Goal: Task Accomplishment & Management: Manage account settings

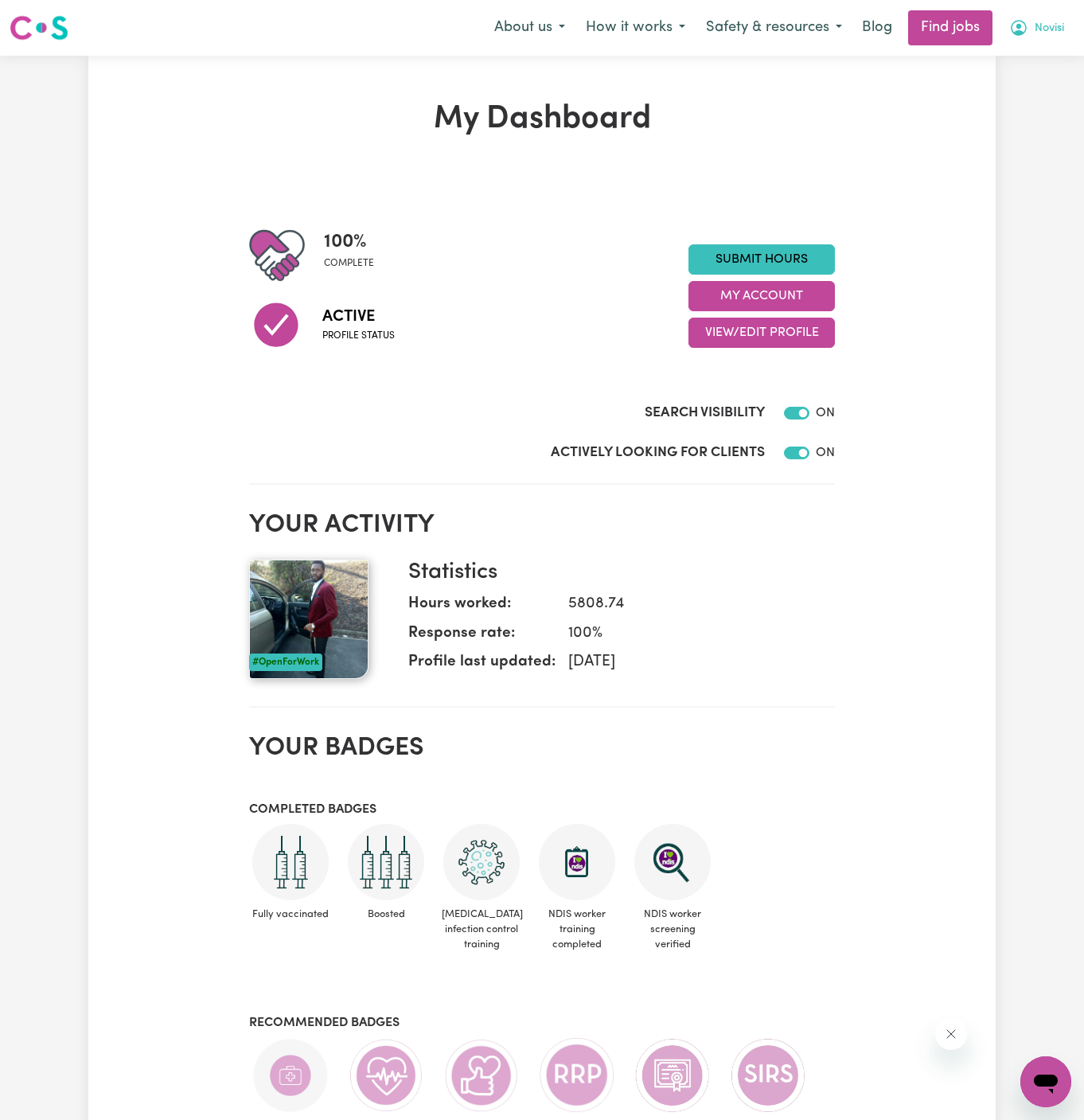
click at [1047, 25] on span "Novisi" at bounding box center [1048, 29] width 30 height 18
click at [1019, 60] on link "My Account" at bounding box center [1010, 62] width 126 height 30
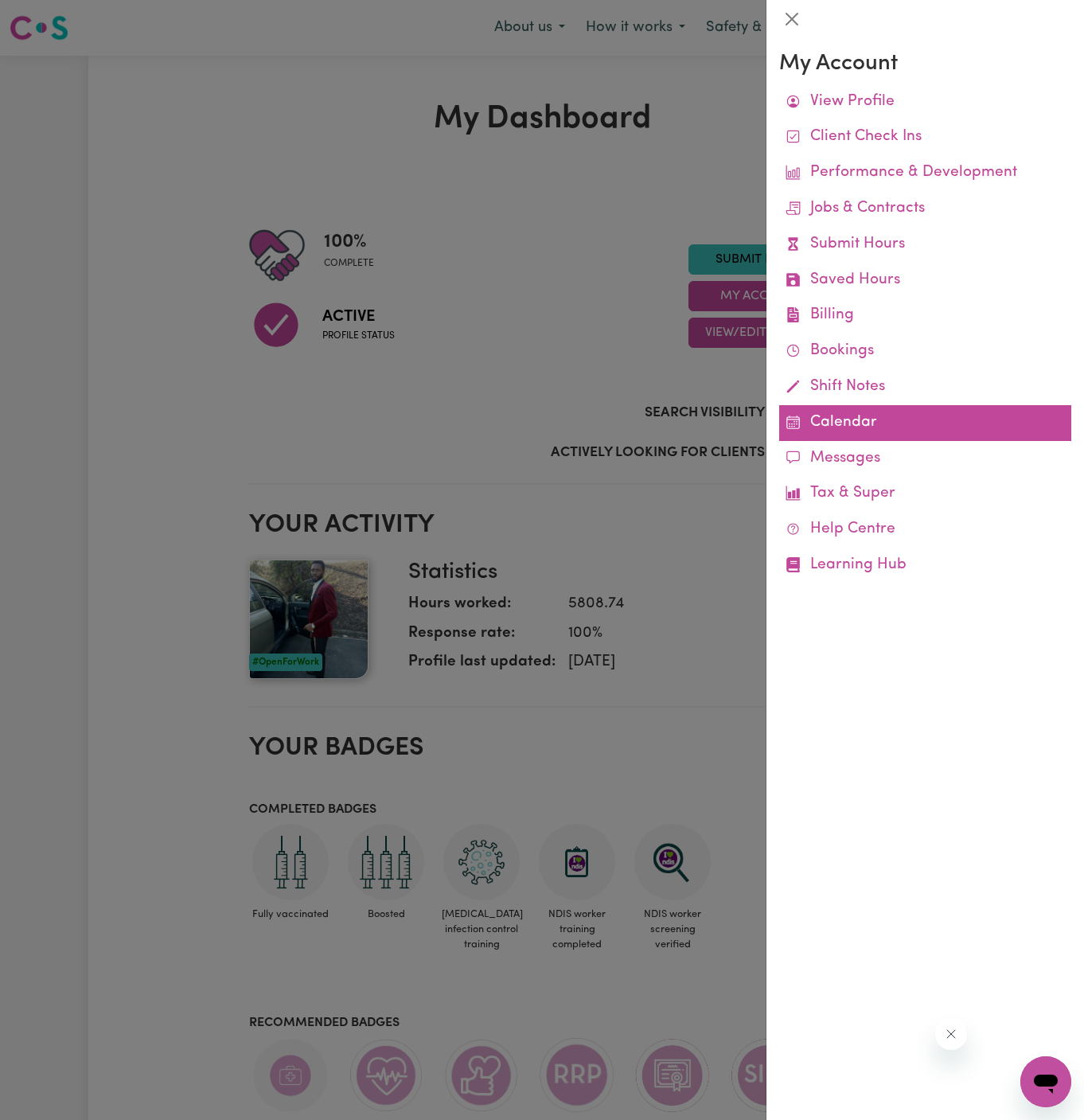
click at [843, 420] on link "Calendar" at bounding box center [925, 423] width 292 height 36
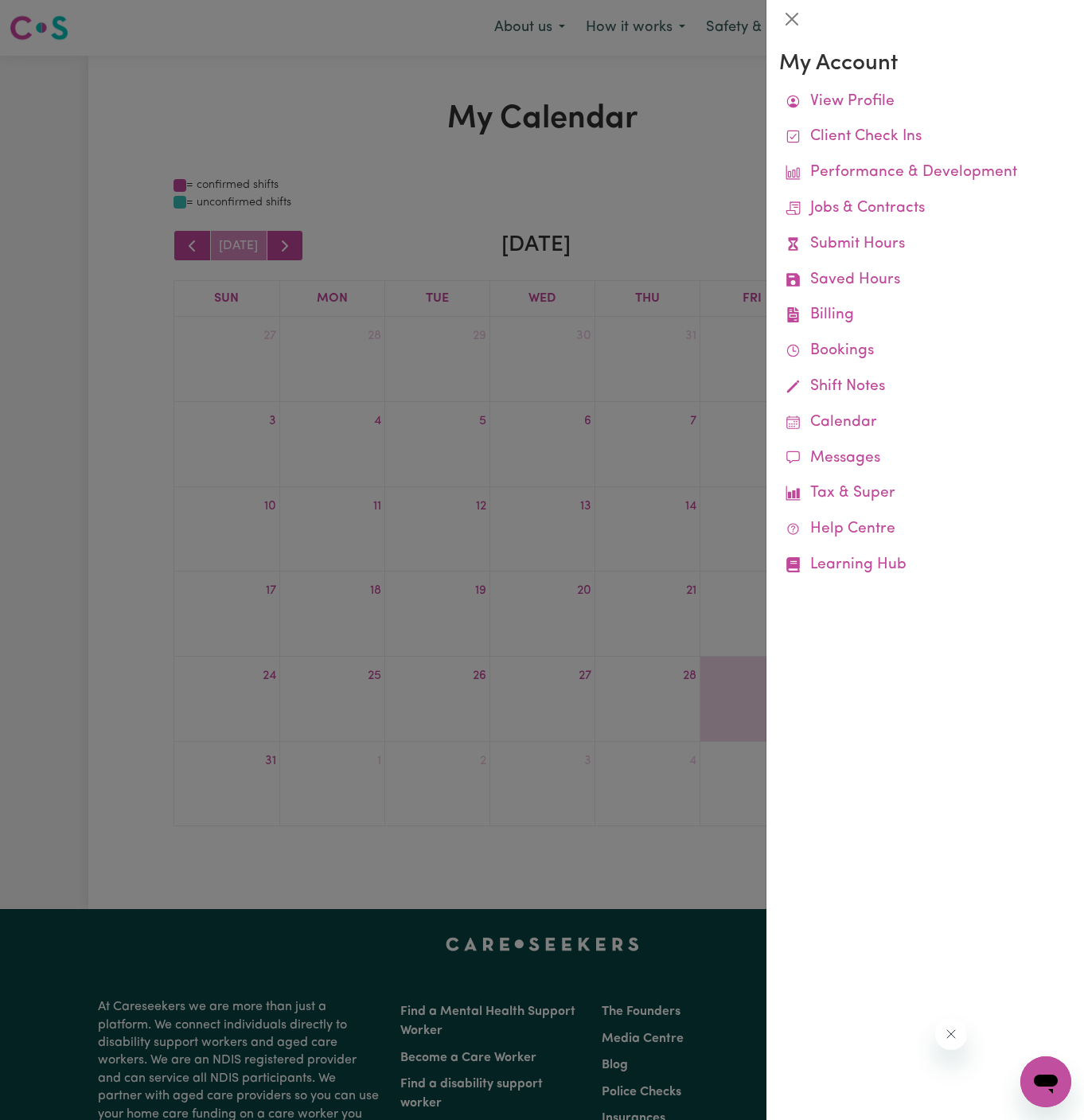
click at [386, 190] on div at bounding box center [542, 560] width 1084 height 1120
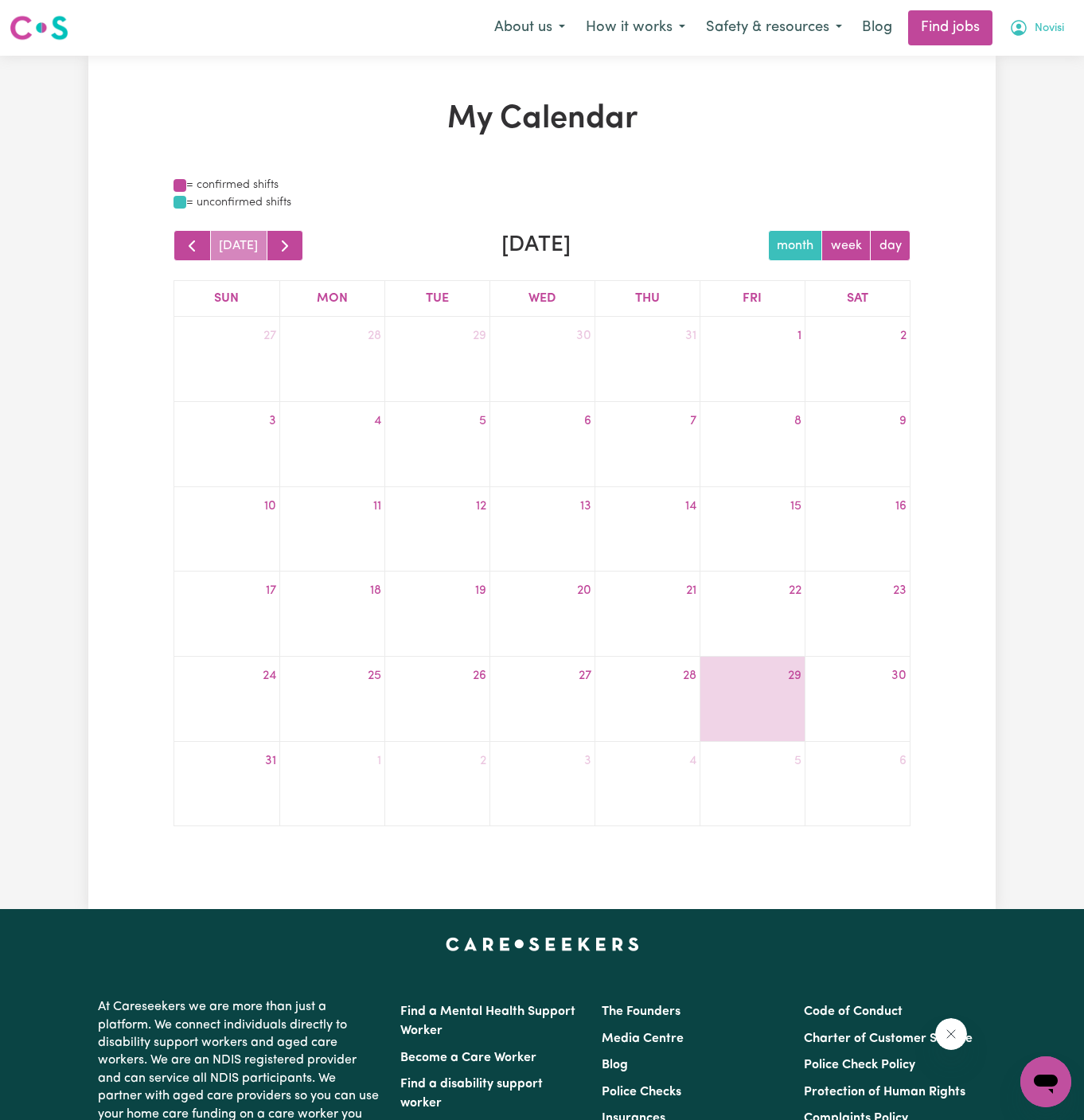
click at [1048, 30] on span "Novisi" at bounding box center [1048, 29] width 30 height 18
click at [1045, 58] on link "My Account" at bounding box center [1010, 62] width 126 height 30
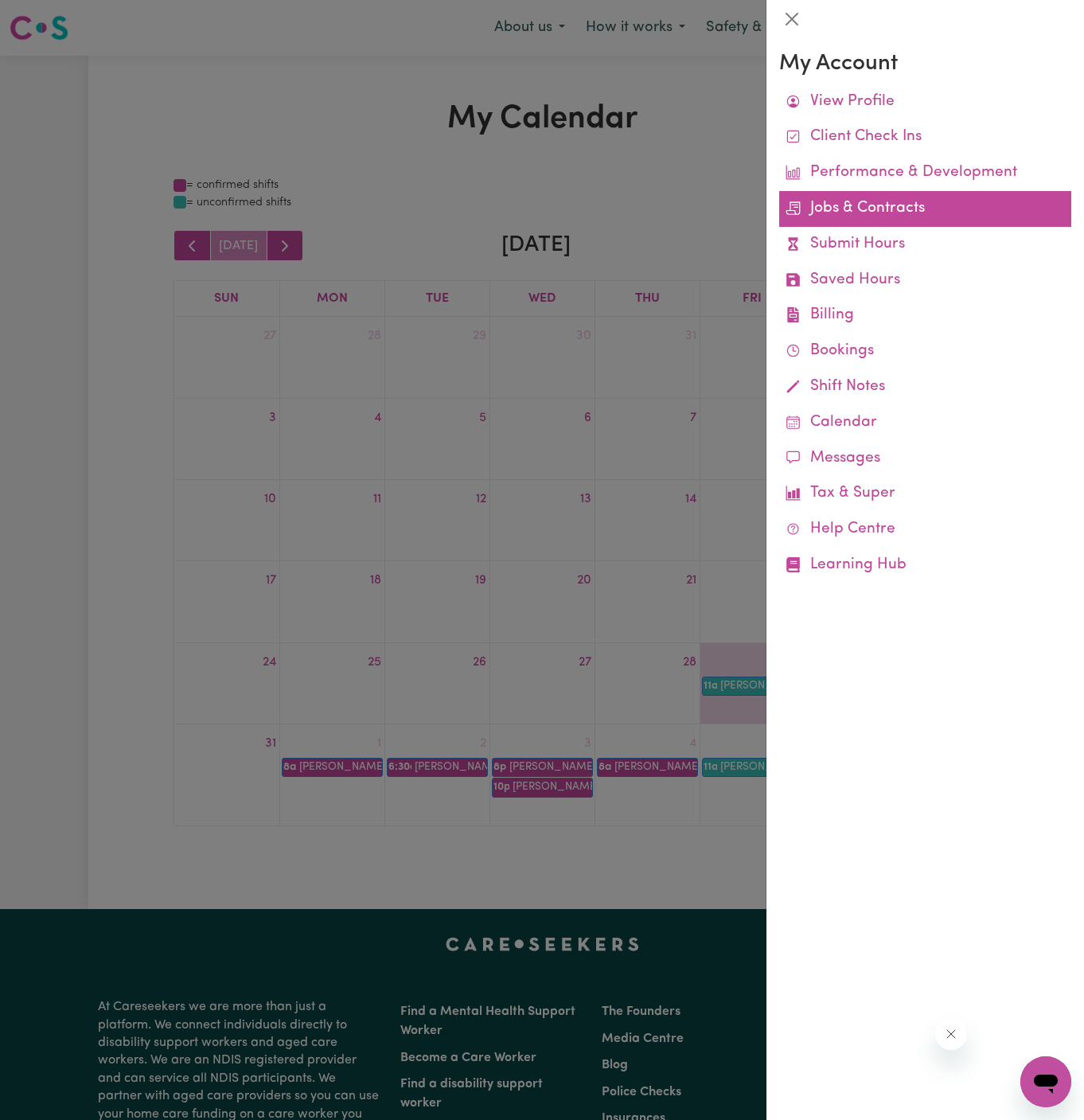
click at [856, 206] on link "Jobs & Contracts" at bounding box center [925, 209] width 292 height 36
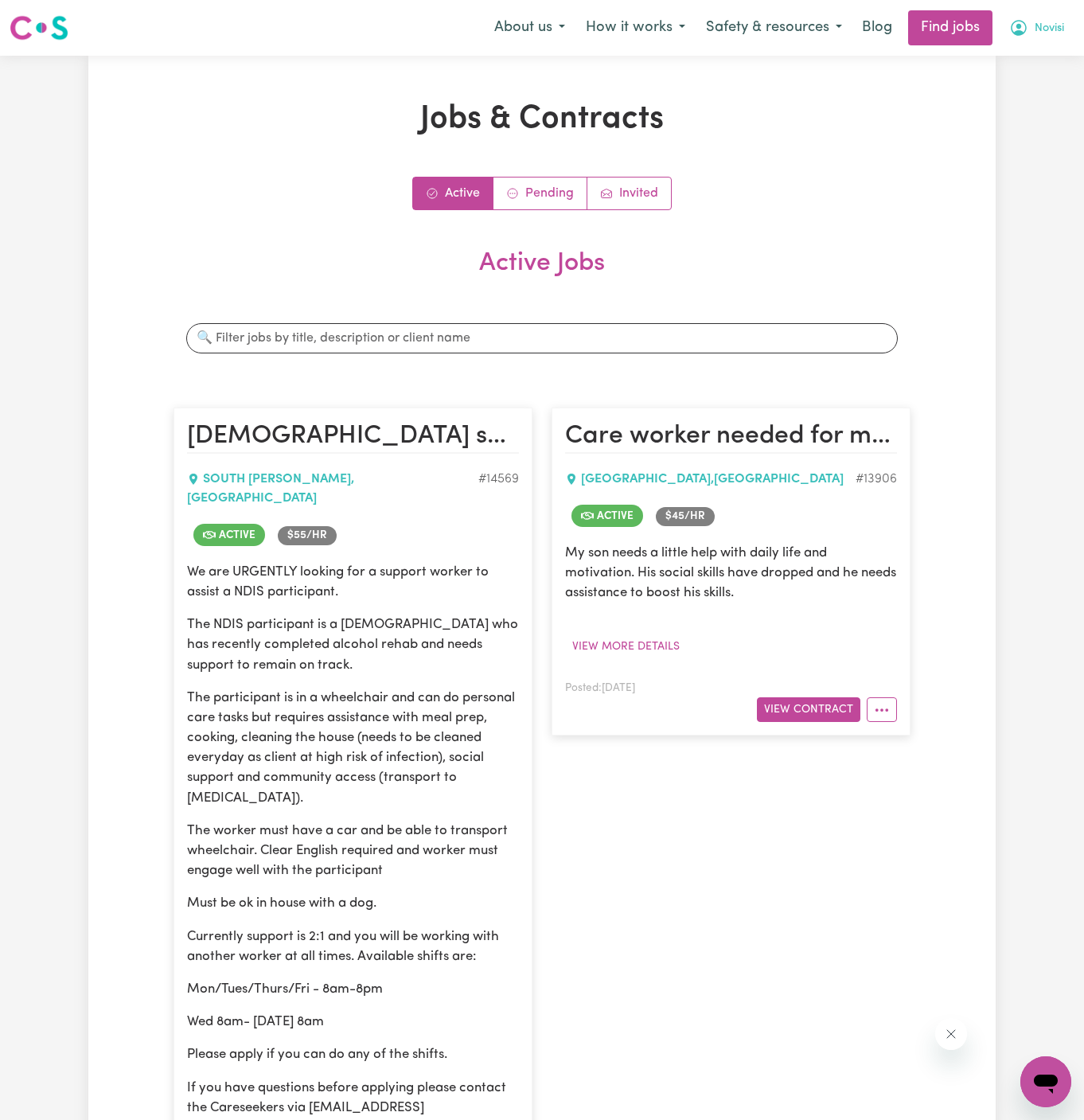
click at [1045, 28] on span "Novisi" at bounding box center [1048, 29] width 30 height 18
click at [1032, 59] on link "My Account" at bounding box center [1010, 62] width 126 height 30
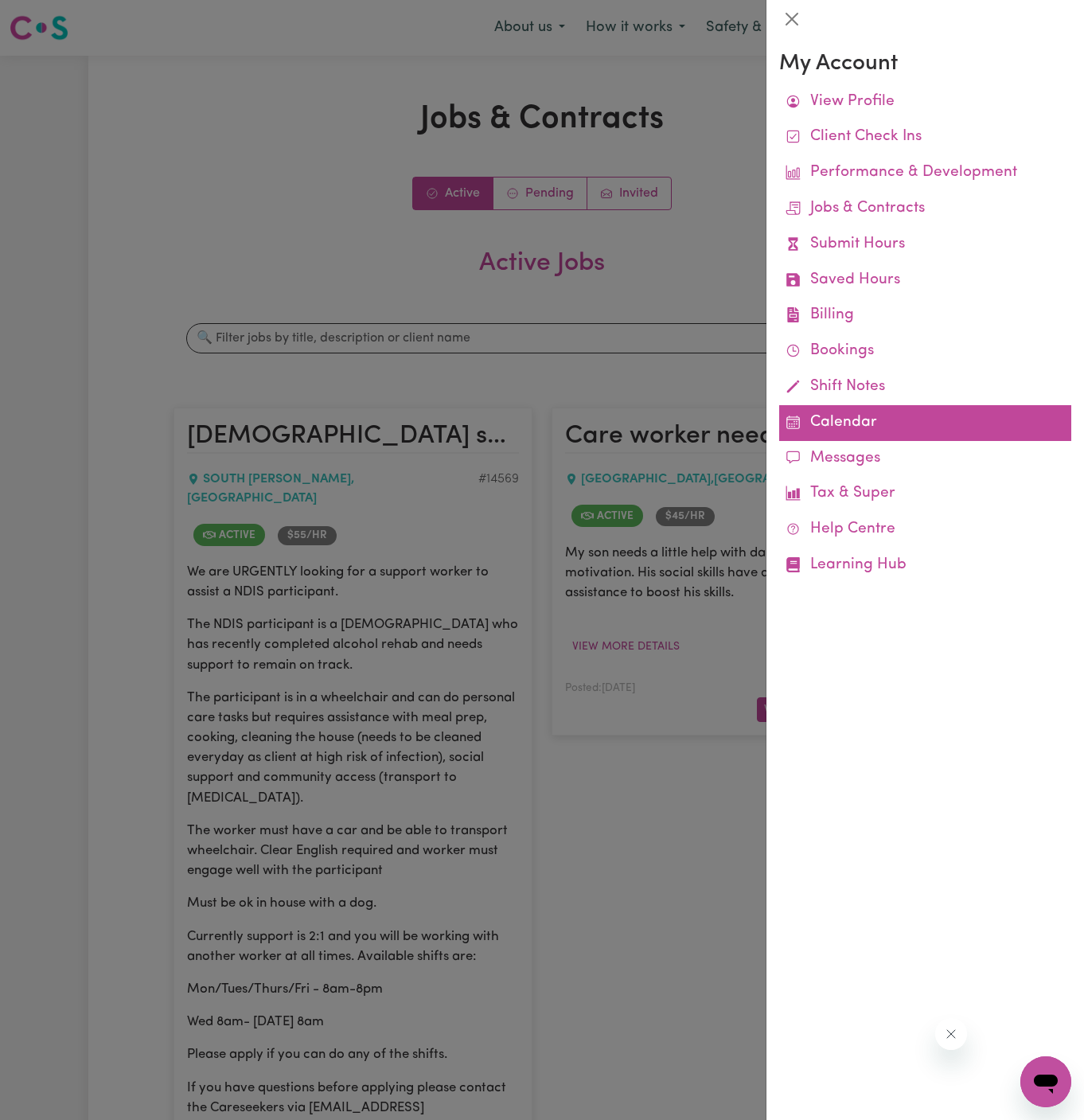
click at [827, 417] on link "Calendar" at bounding box center [925, 423] width 292 height 36
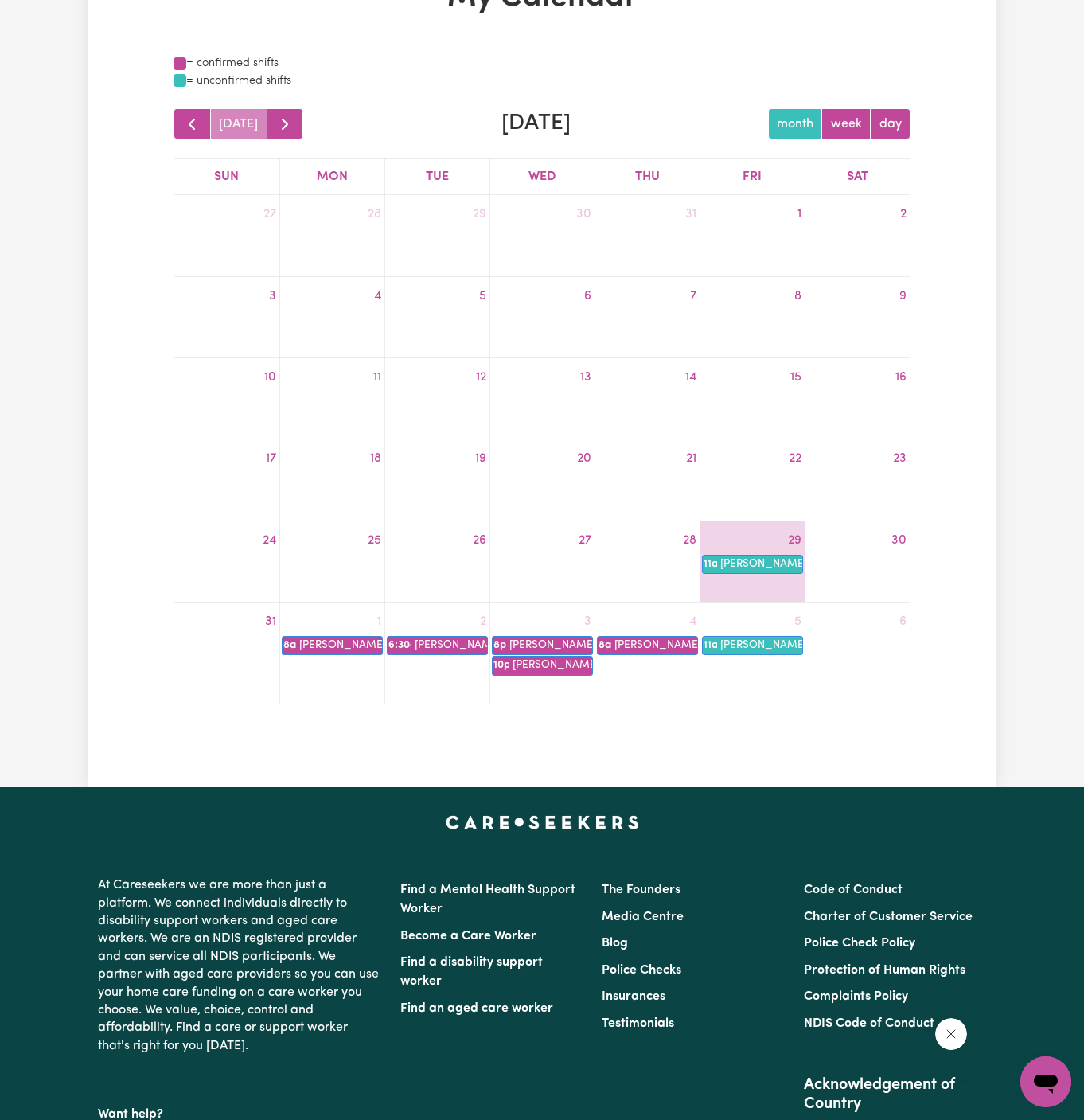
scroll to position [124, 0]
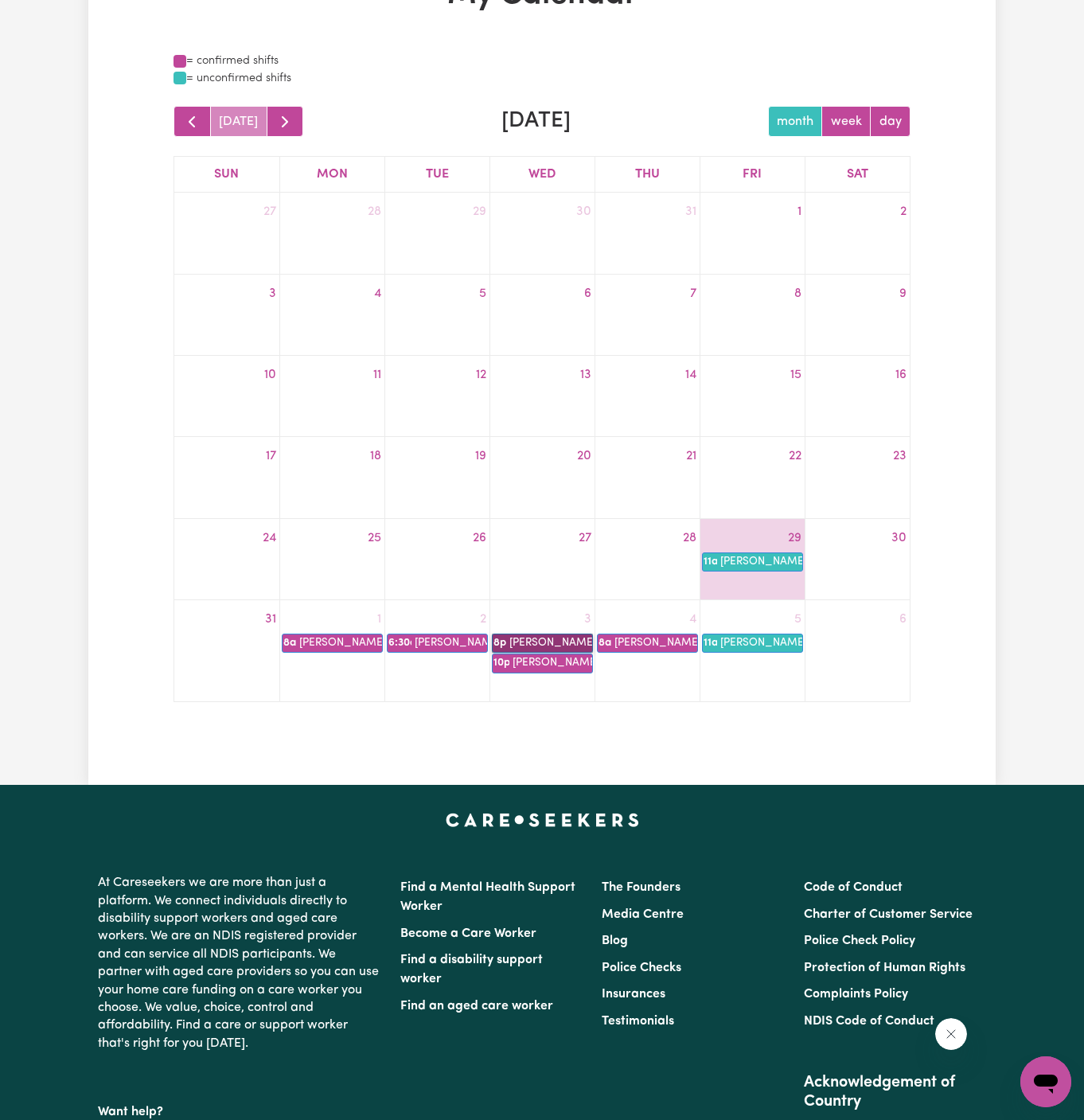
click at [546, 642] on link "8p [PERSON_NAME]" at bounding box center [542, 643] width 101 height 19
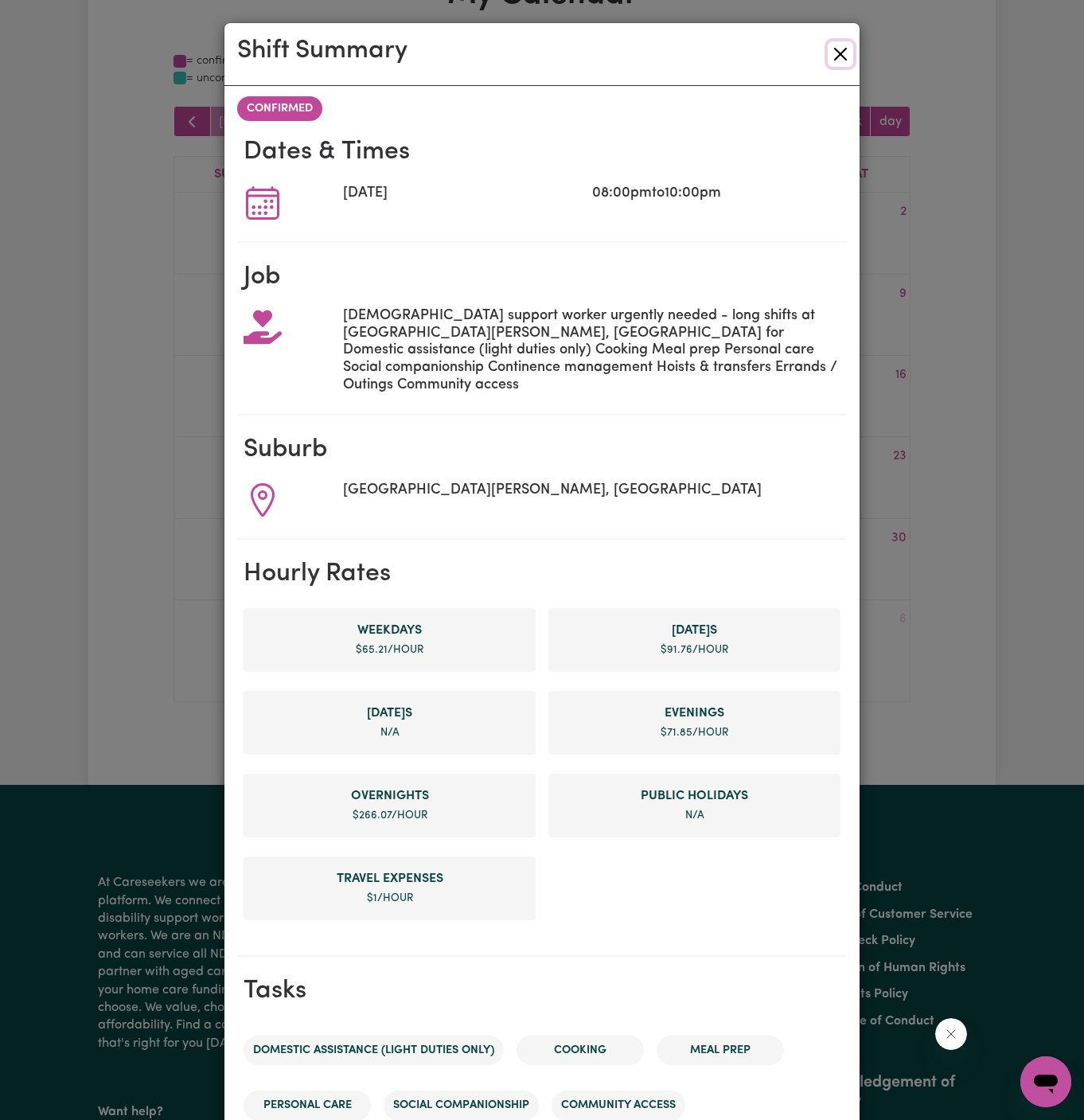
click at [848, 58] on button "Close" at bounding box center [840, 54] width 25 height 25
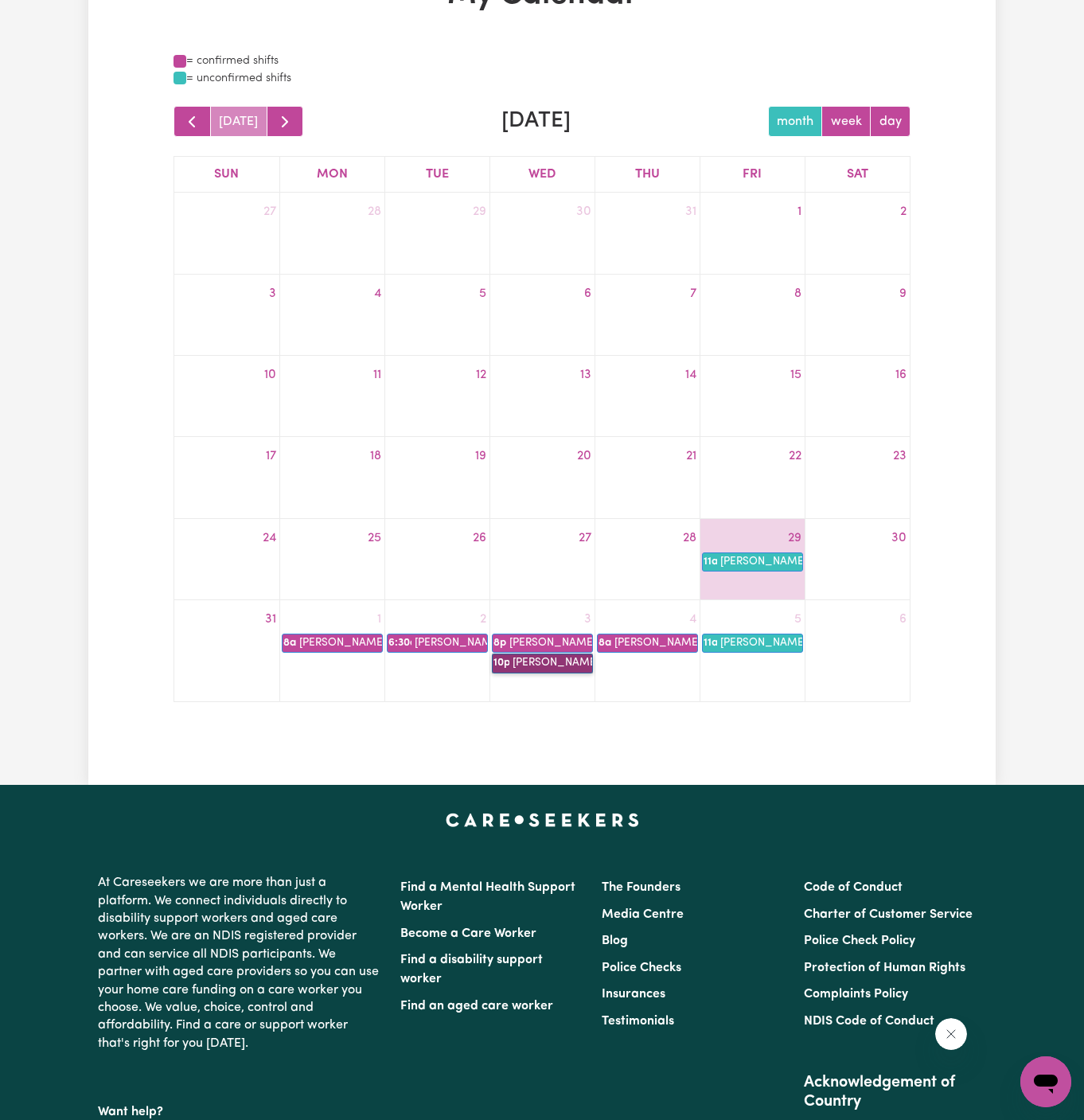
click at [560, 663] on link "10p [PERSON_NAME]" at bounding box center [542, 663] width 101 height 19
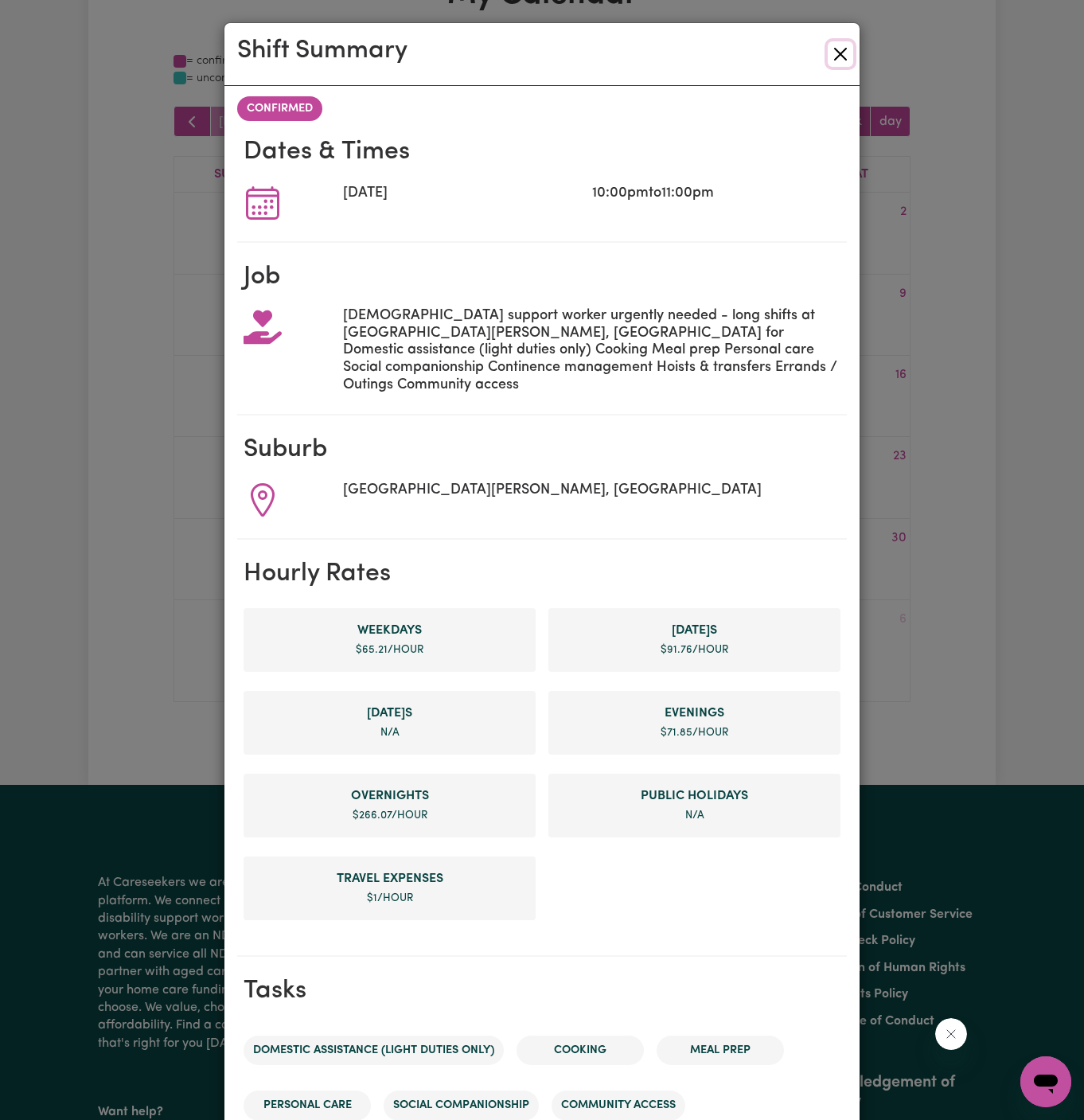
click at [842, 54] on button "Close" at bounding box center [840, 54] width 25 height 25
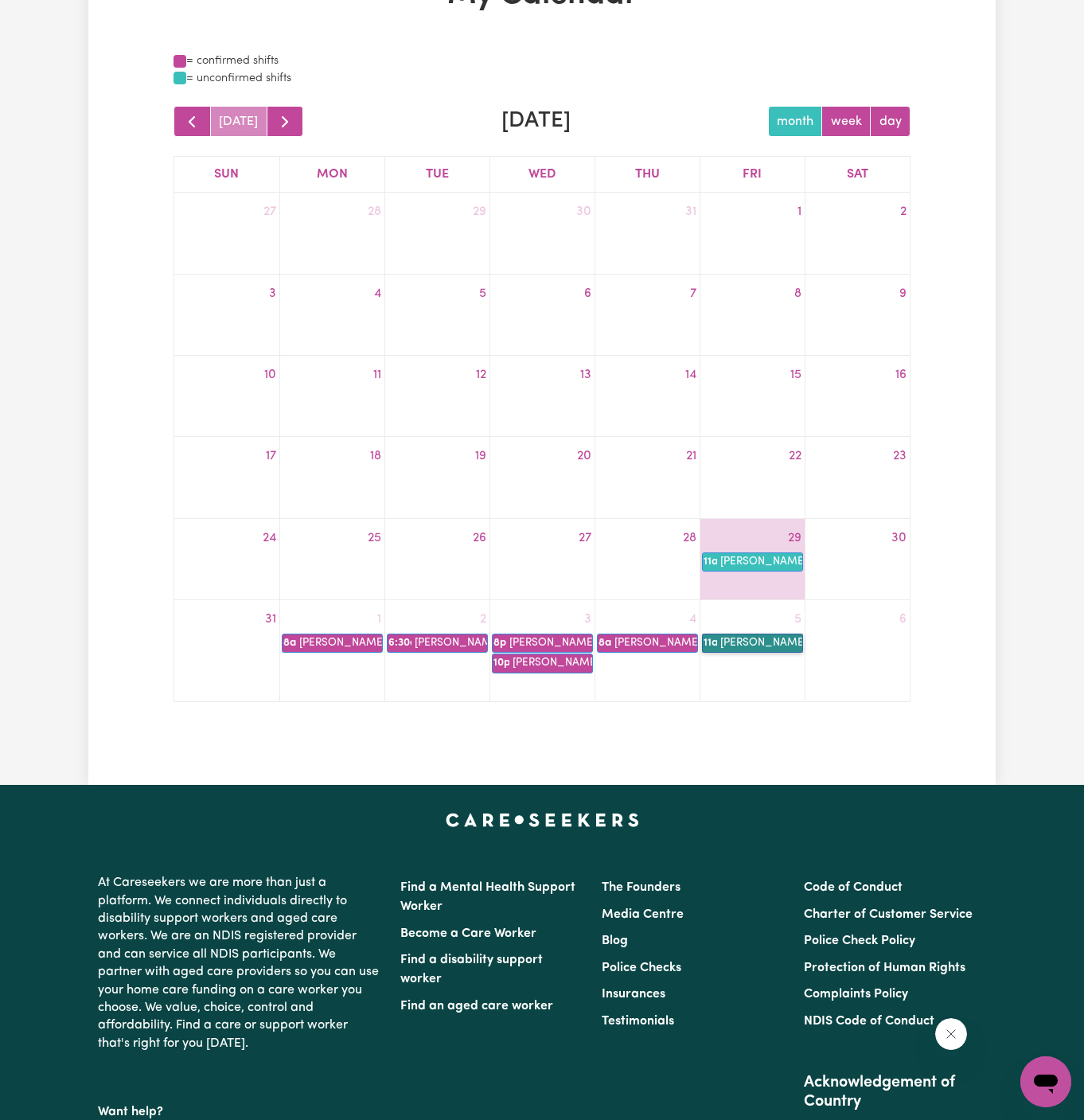
click at [768, 649] on link "11a [PERSON_NAME]" at bounding box center [751, 643] width 101 height 19
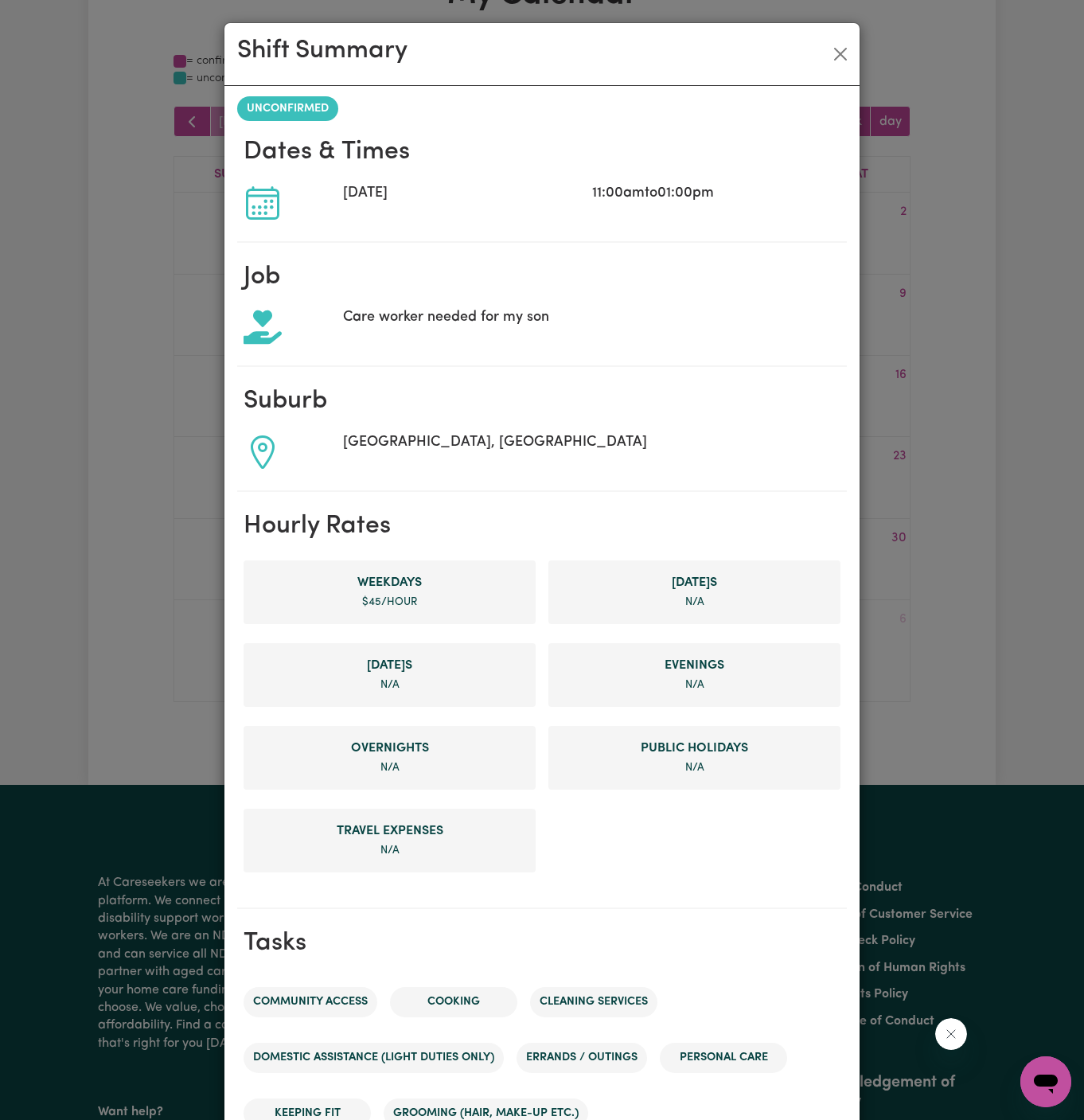
scroll to position [296, 0]
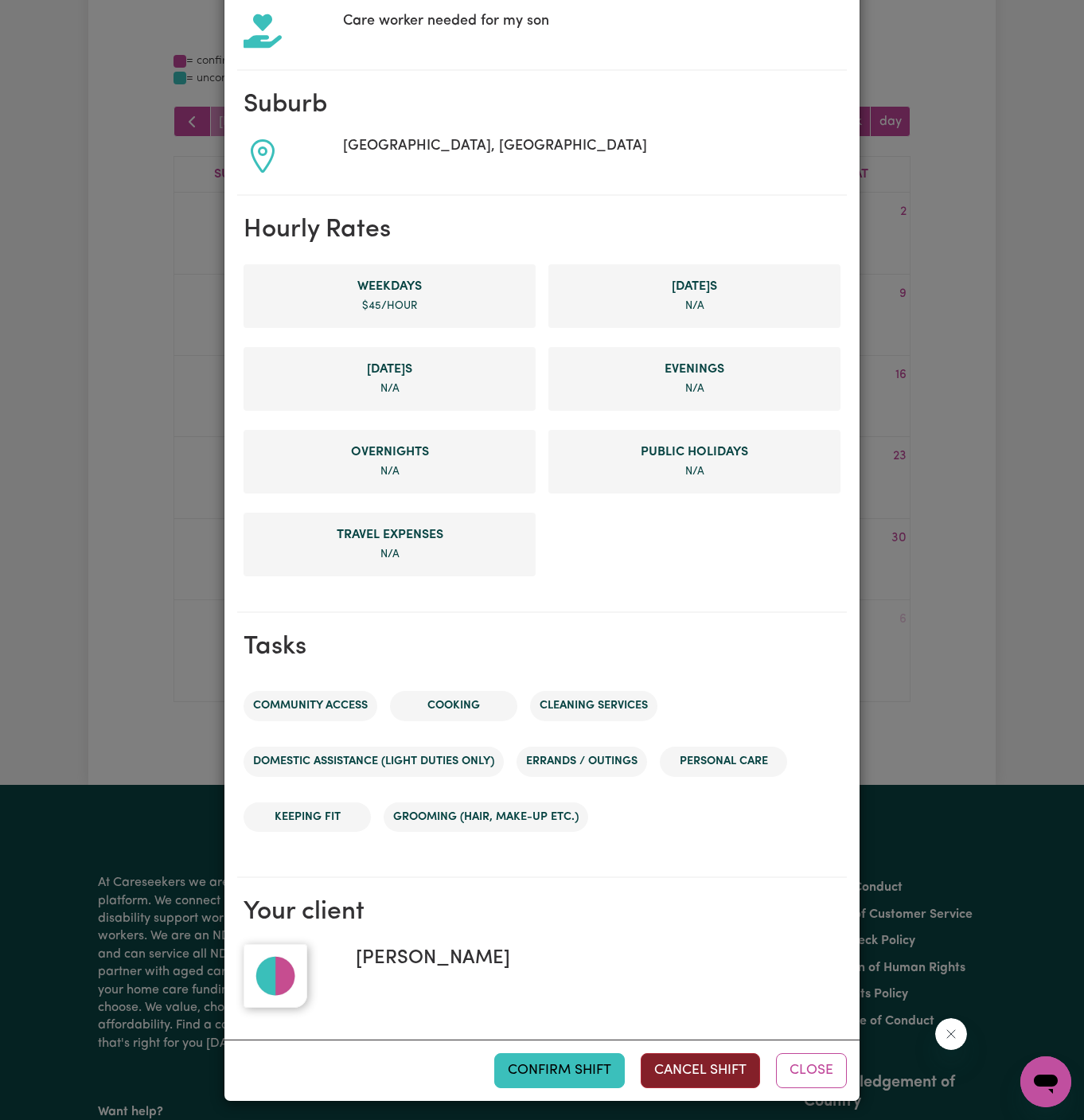
click at [684, 1070] on button "Cancel Shift" at bounding box center [700, 1070] width 119 height 35
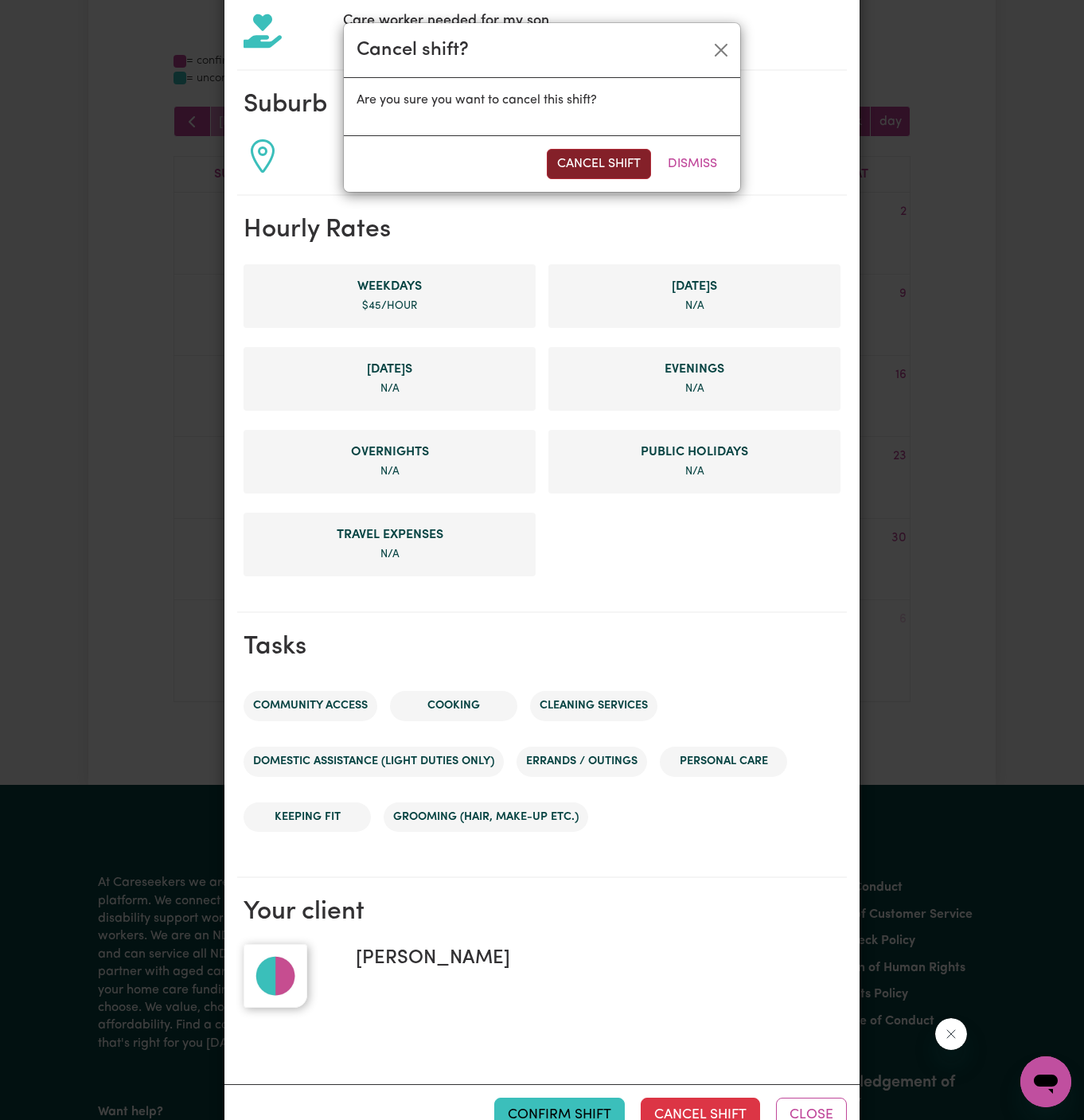
click at [596, 168] on button "Cancel Shift" at bounding box center [598, 164] width 104 height 30
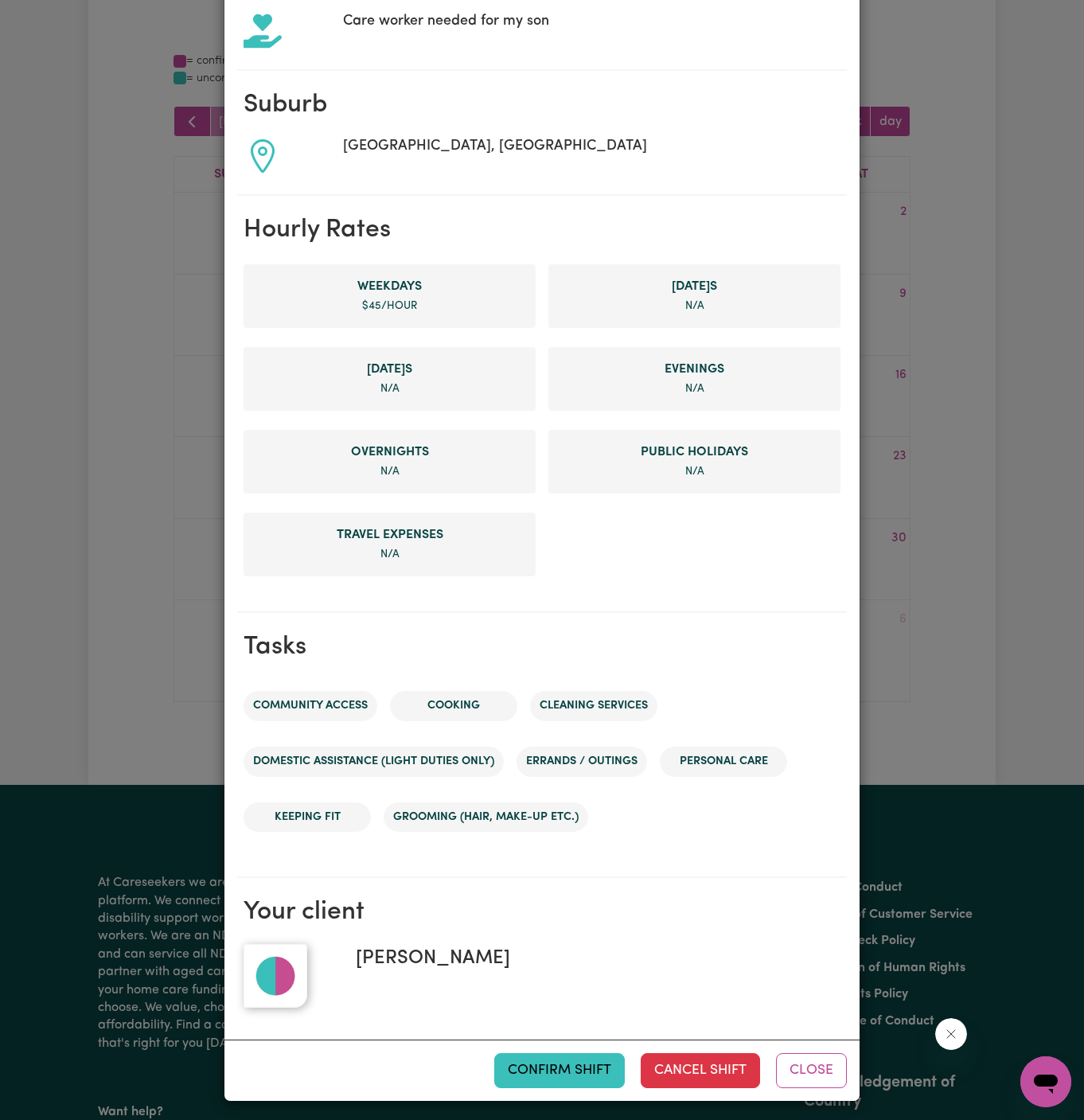
scroll to position [0, 0]
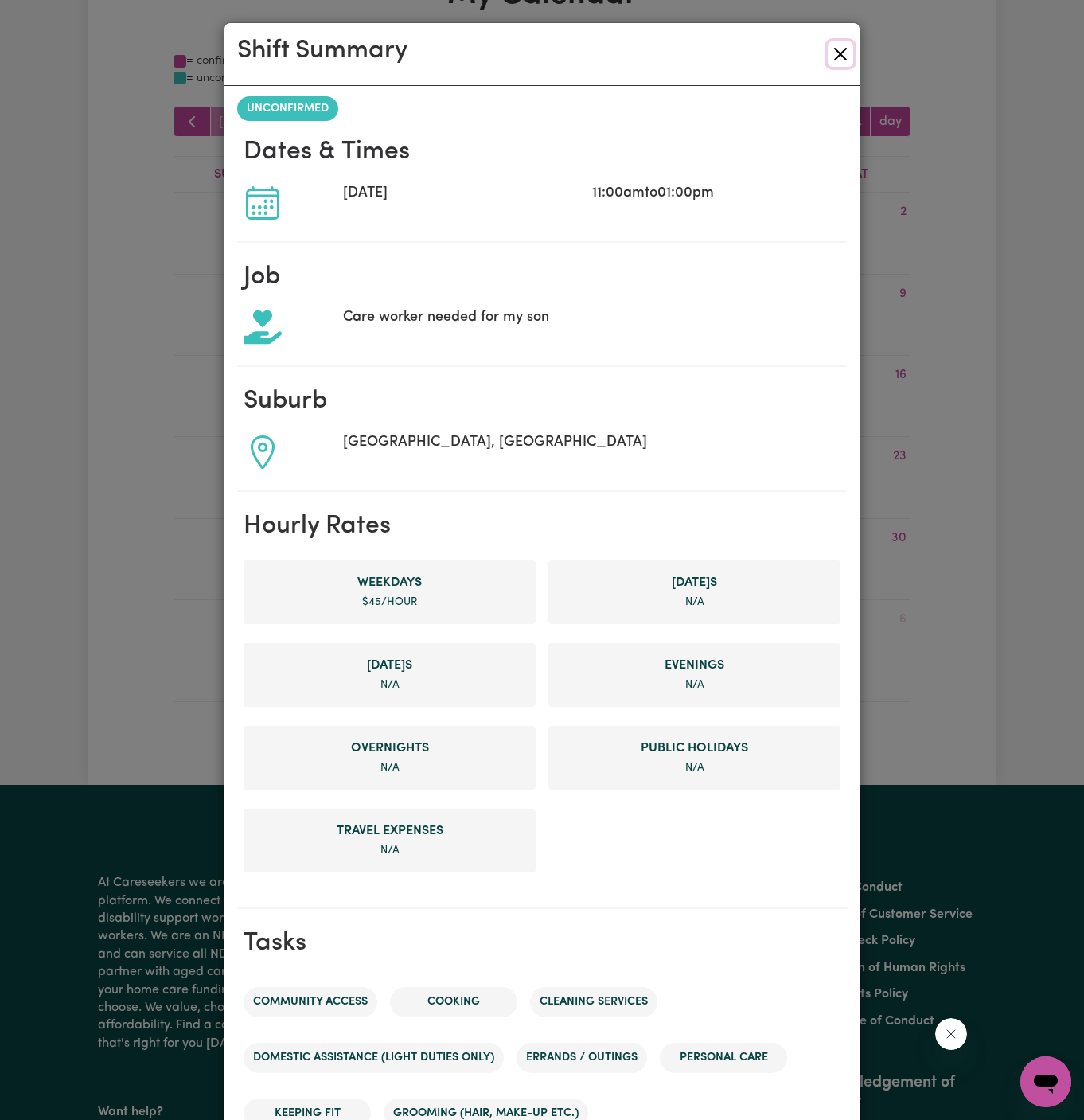
click at [842, 47] on button "Close" at bounding box center [840, 54] width 25 height 25
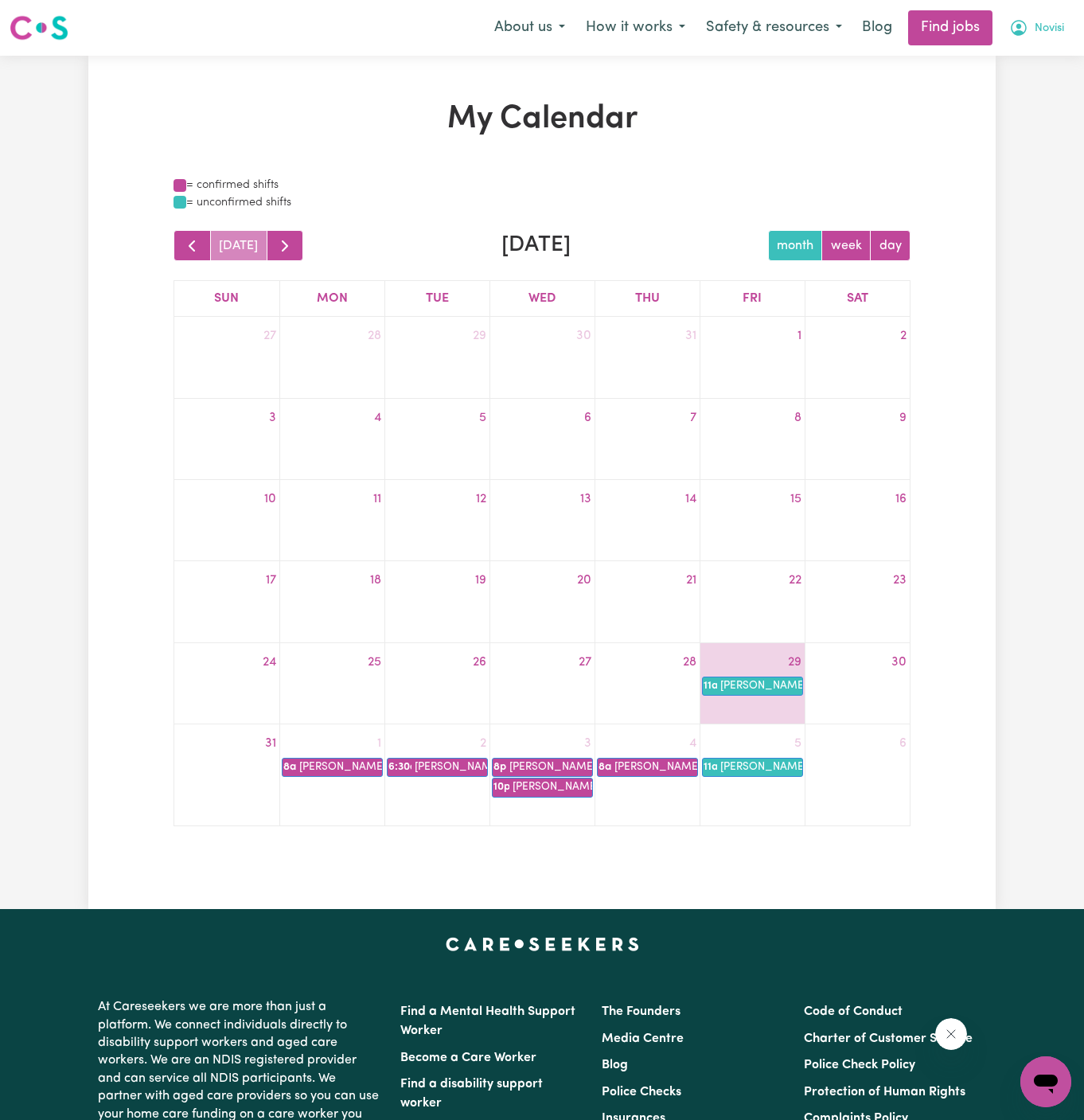
click at [1043, 31] on span "Novisi" at bounding box center [1048, 29] width 30 height 18
click at [1014, 63] on link "My Account" at bounding box center [1010, 62] width 126 height 30
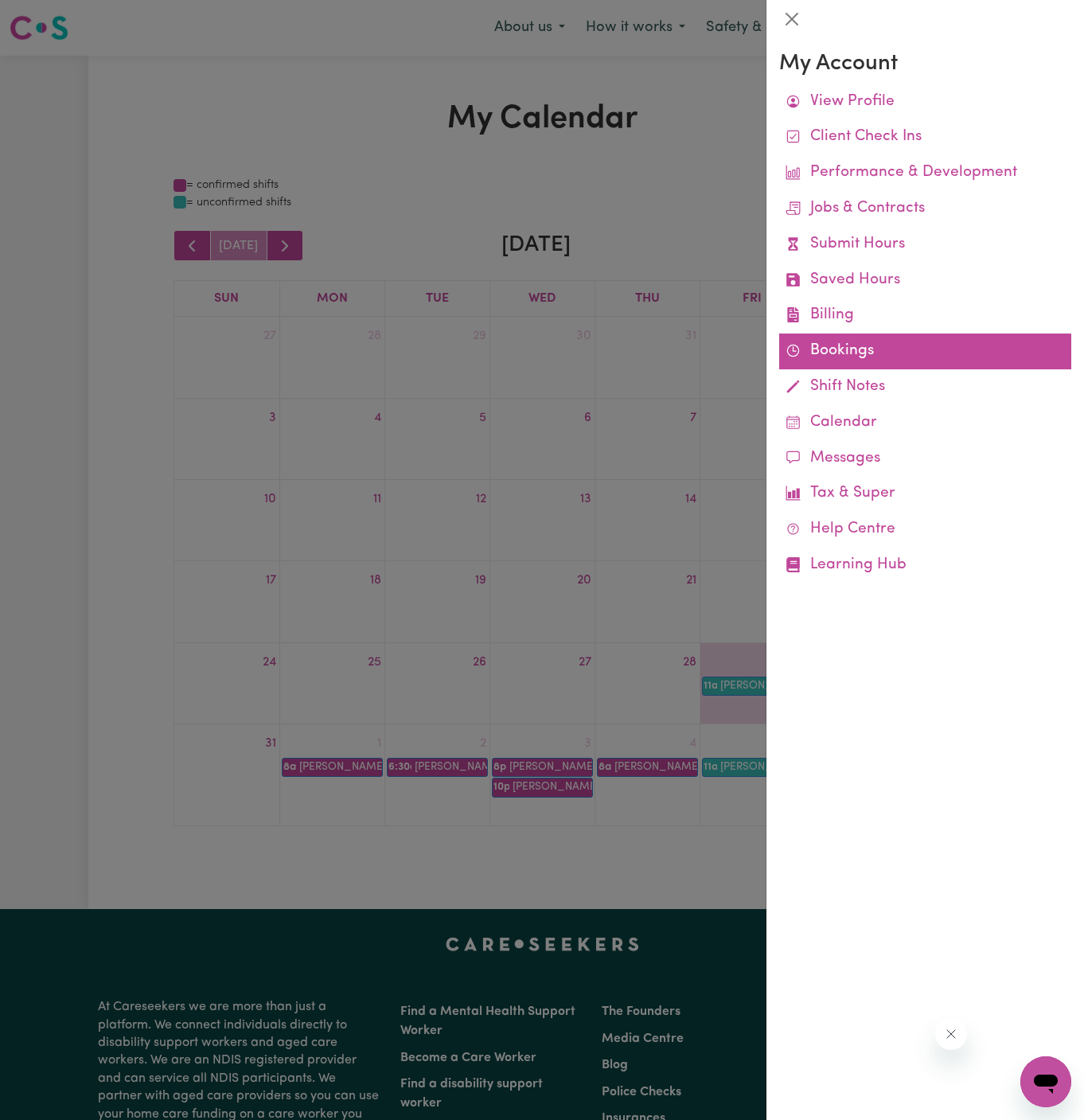
click at [839, 346] on link "Bookings" at bounding box center [925, 351] width 292 height 36
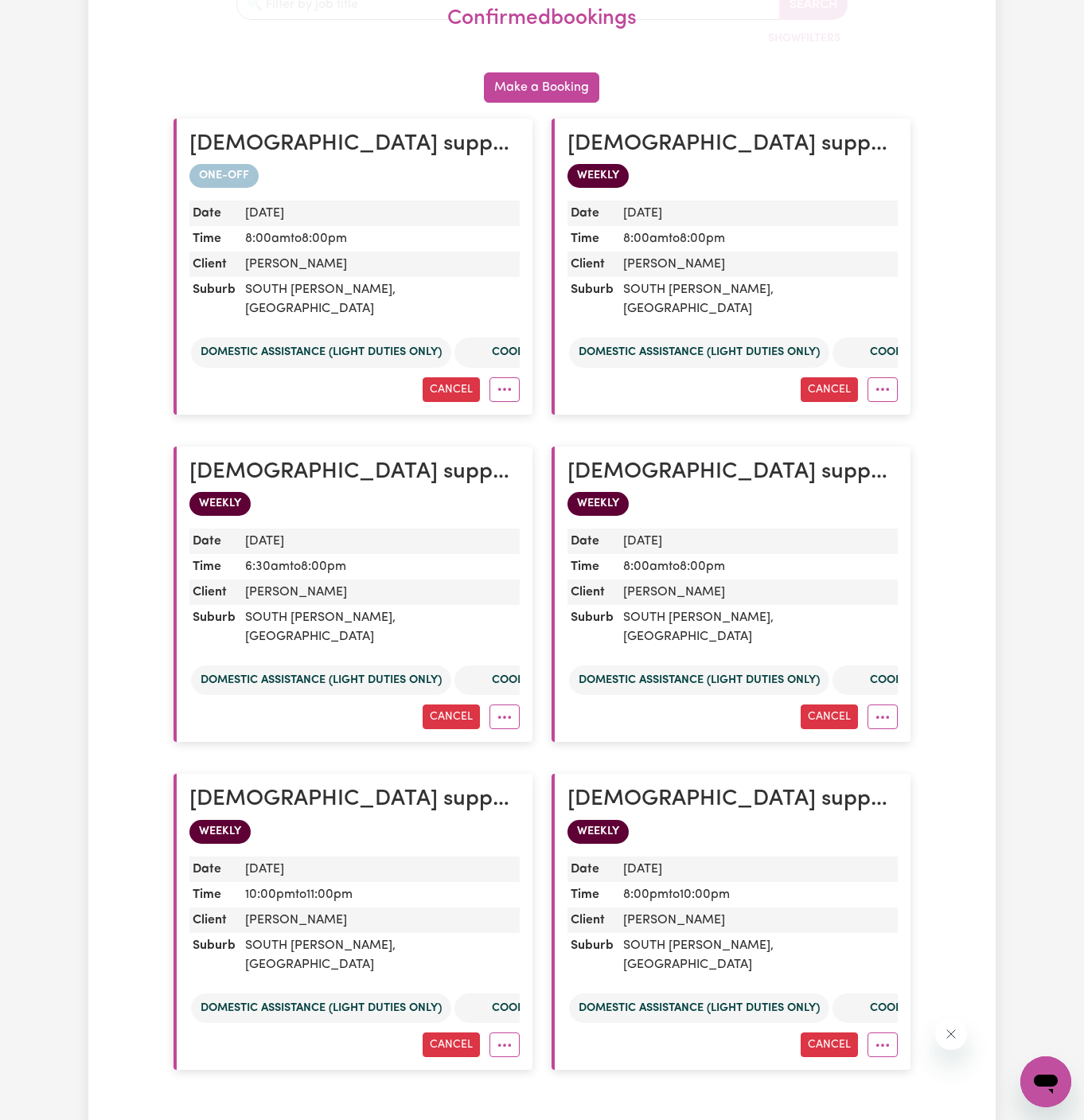
scroll to position [20, 0]
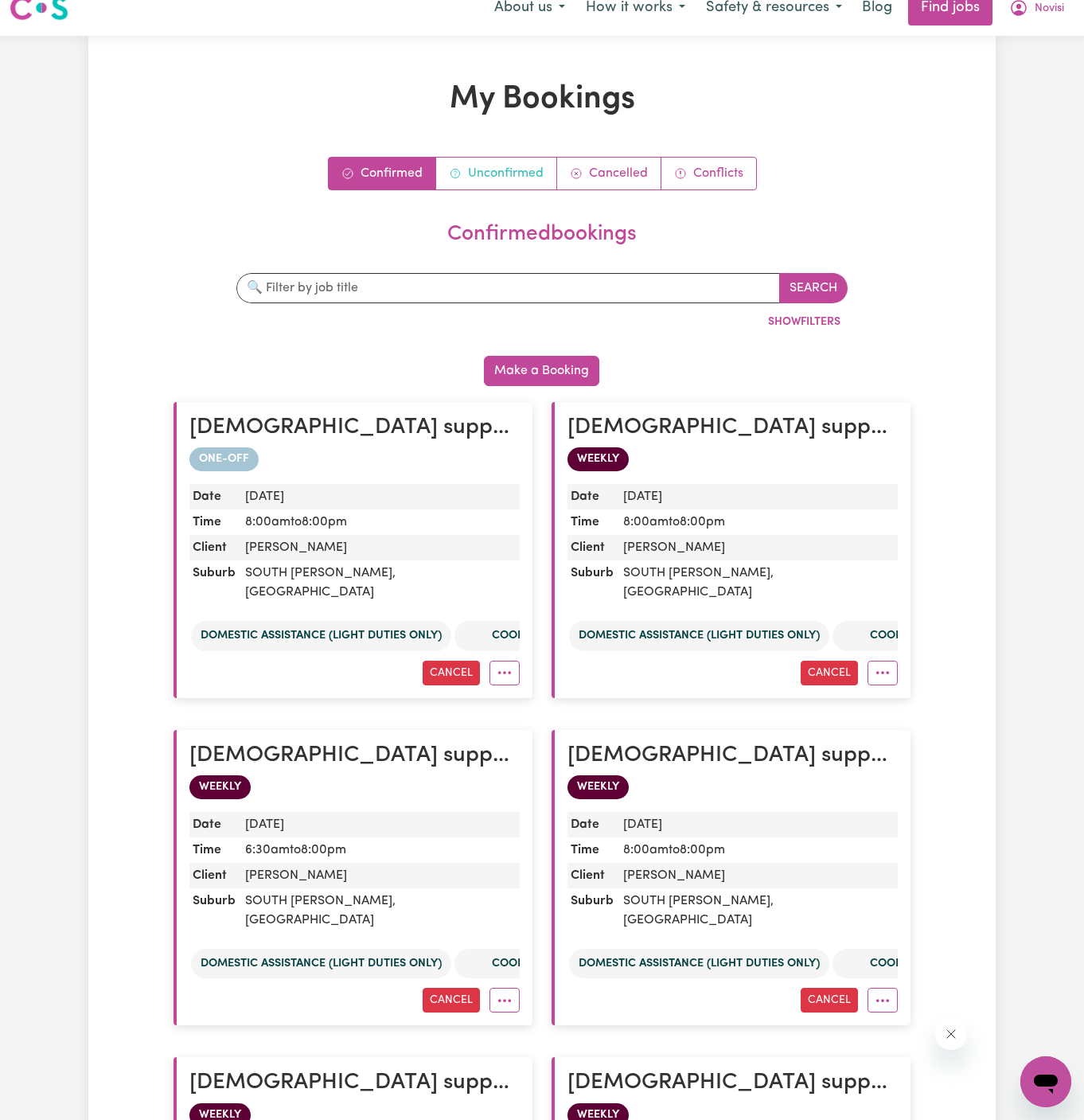
click at [512, 185] on link "Unconfirmed" at bounding box center [496, 174] width 121 height 32
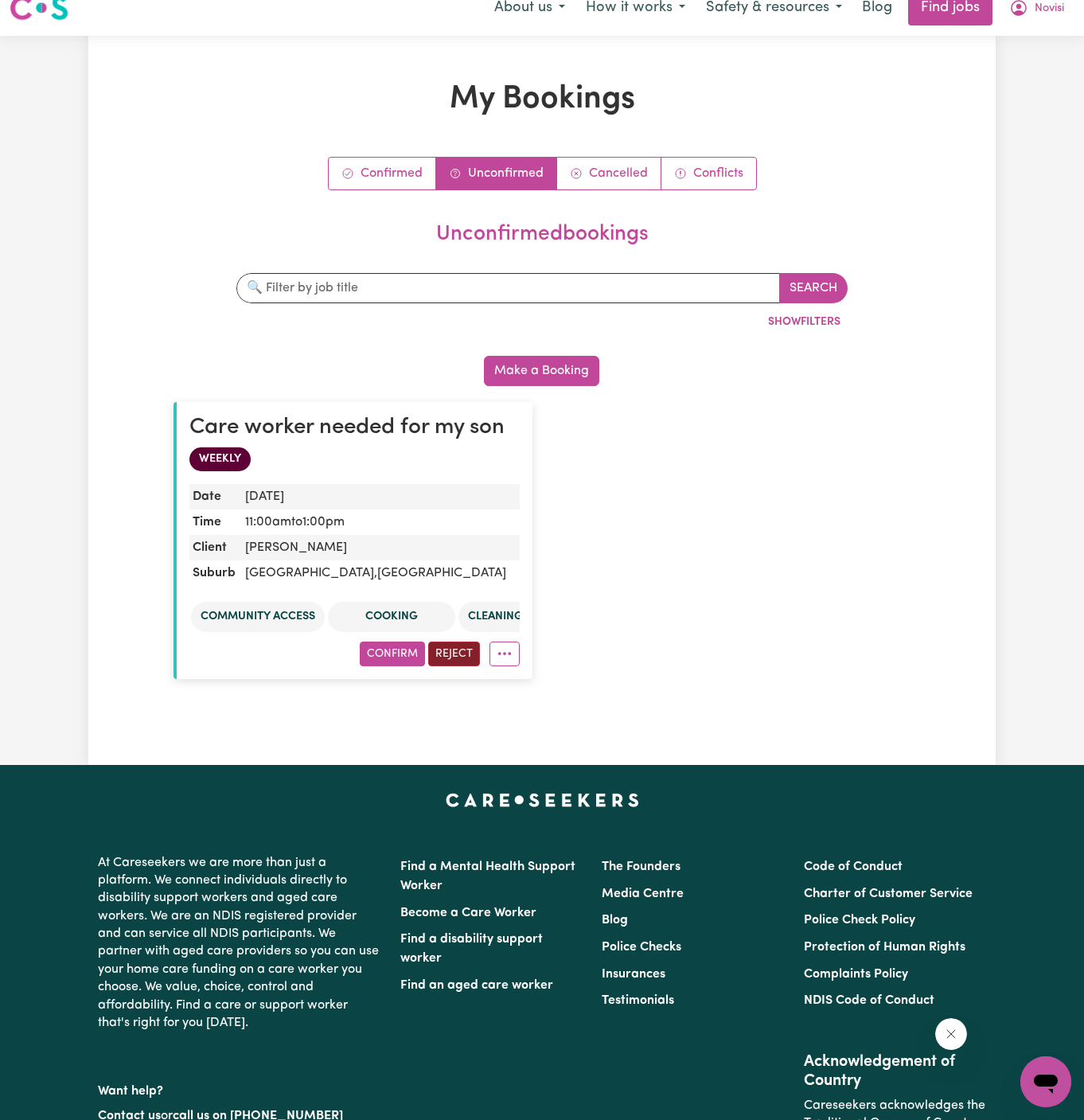
click at [463, 654] on button "Reject" at bounding box center [454, 654] width 52 height 25
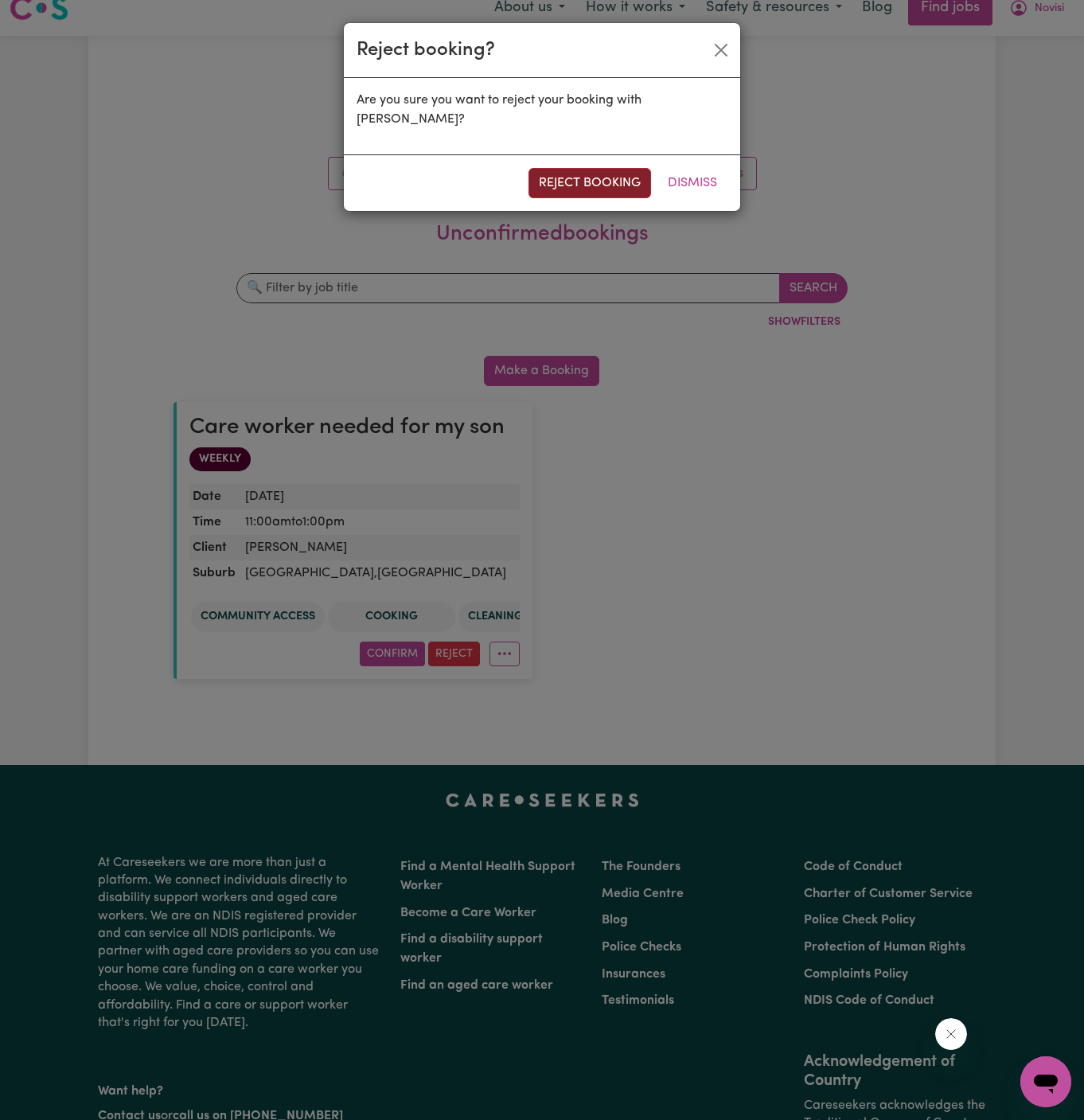
click at [603, 168] on button "reject booking" at bounding box center [589, 183] width 123 height 30
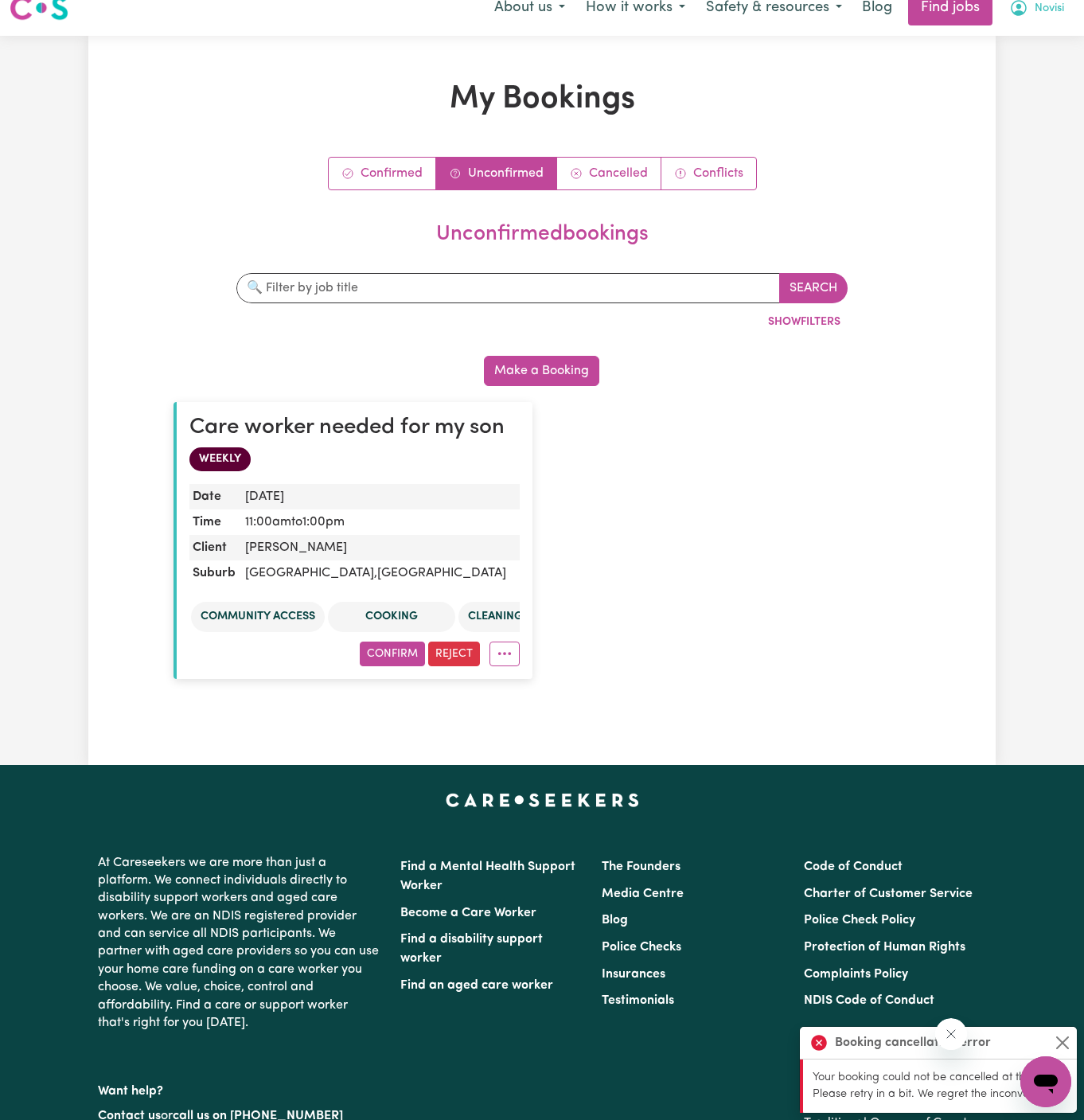
click at [1053, 14] on span "Novisi" at bounding box center [1048, 8] width 30 height 18
click at [1030, 42] on link "My Account" at bounding box center [1010, 42] width 126 height 30
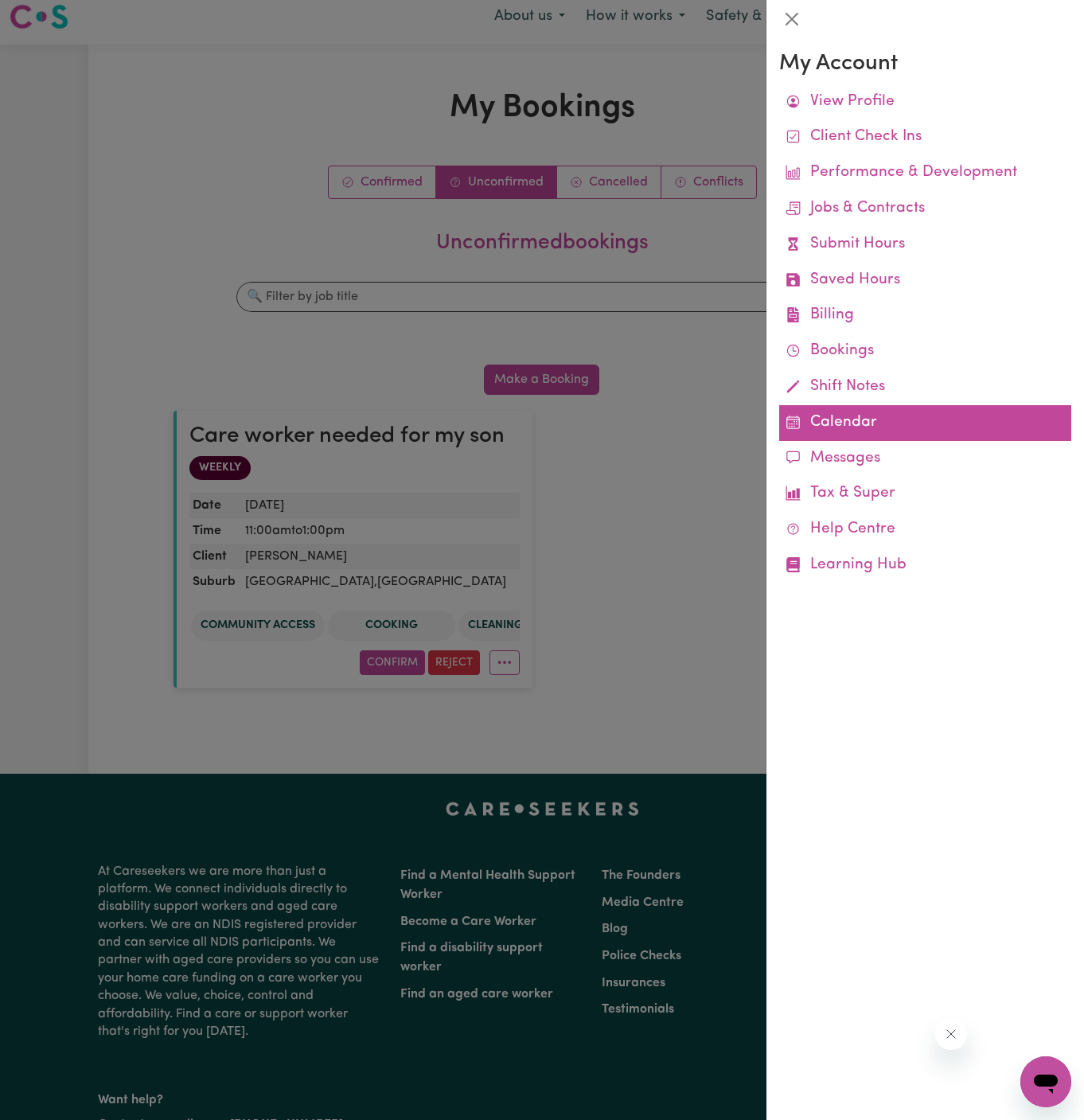
click at [832, 415] on link "Calendar" at bounding box center [925, 423] width 292 height 36
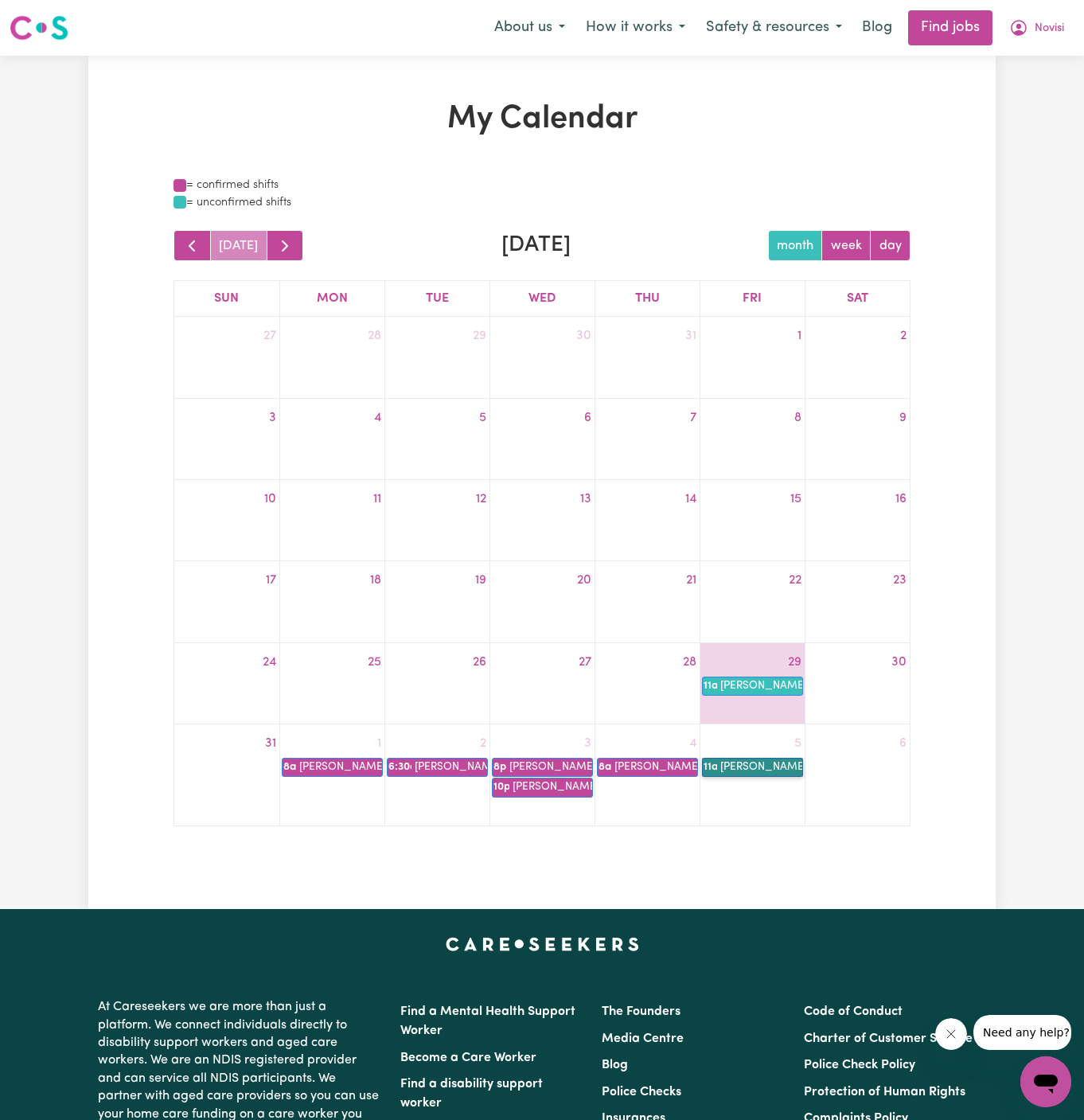
click at [761, 766] on link "11a [PERSON_NAME]" at bounding box center [751, 767] width 101 height 19
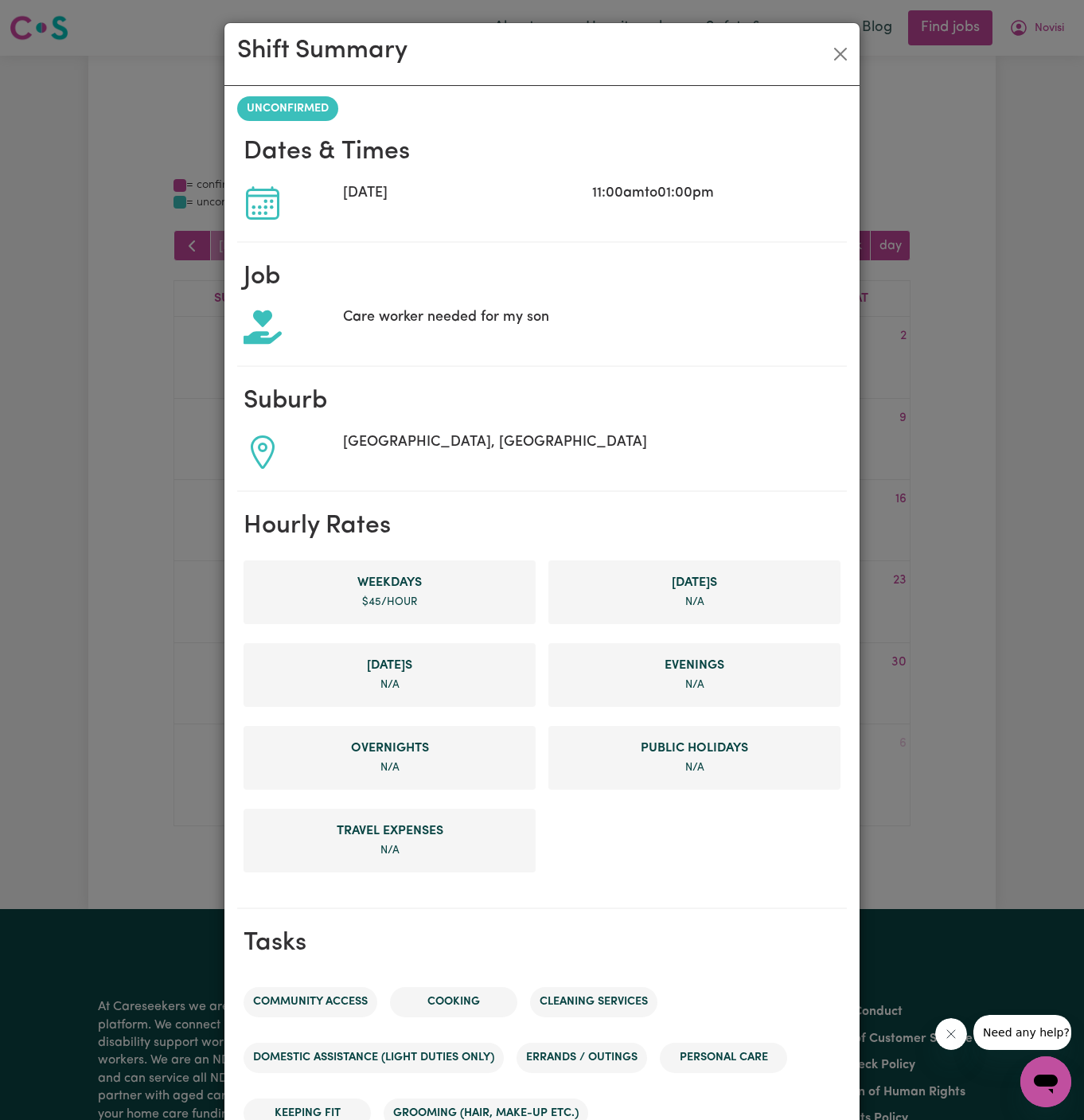
scroll to position [296, 0]
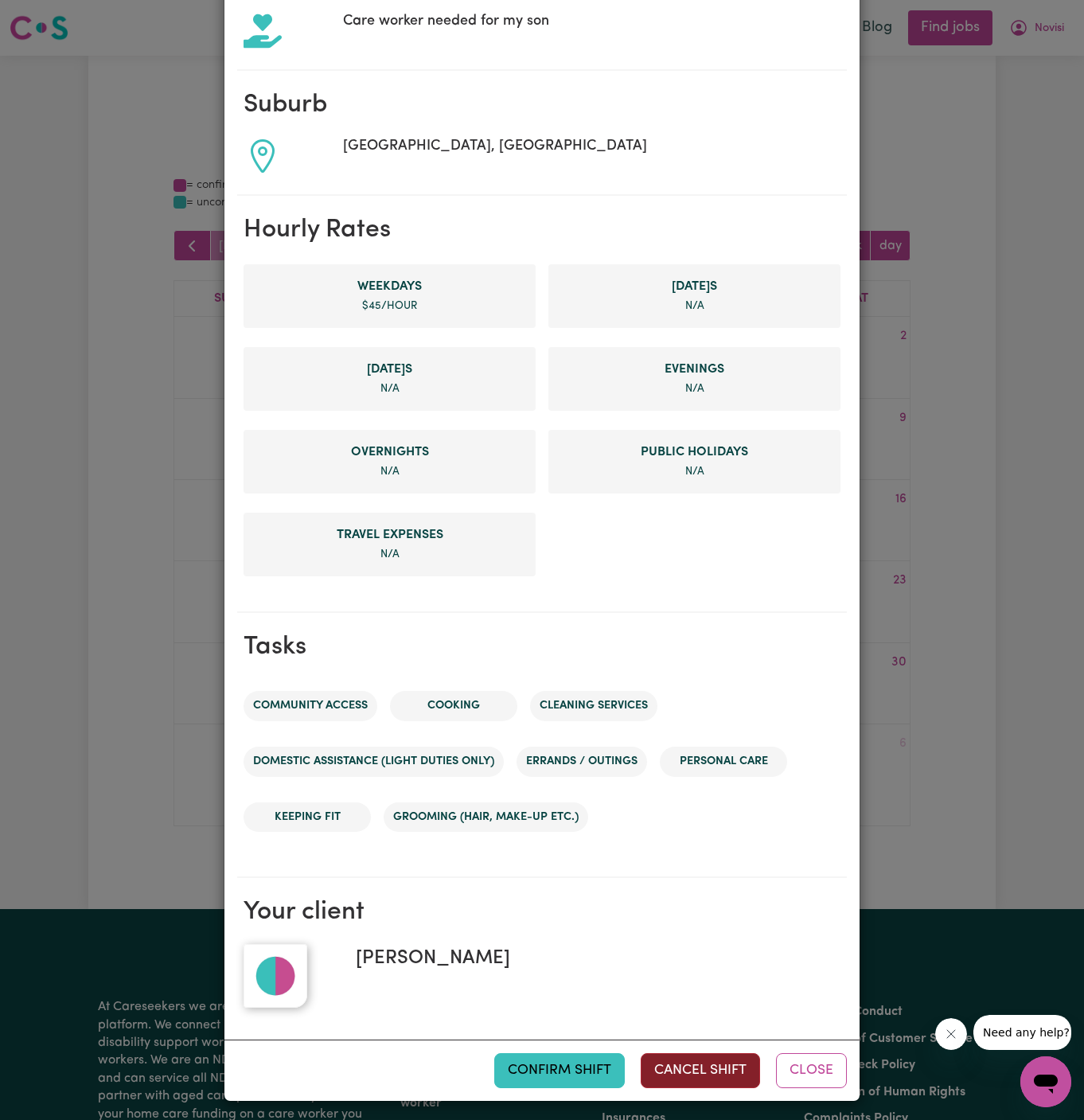
click at [684, 1068] on button "Cancel Shift" at bounding box center [700, 1070] width 119 height 35
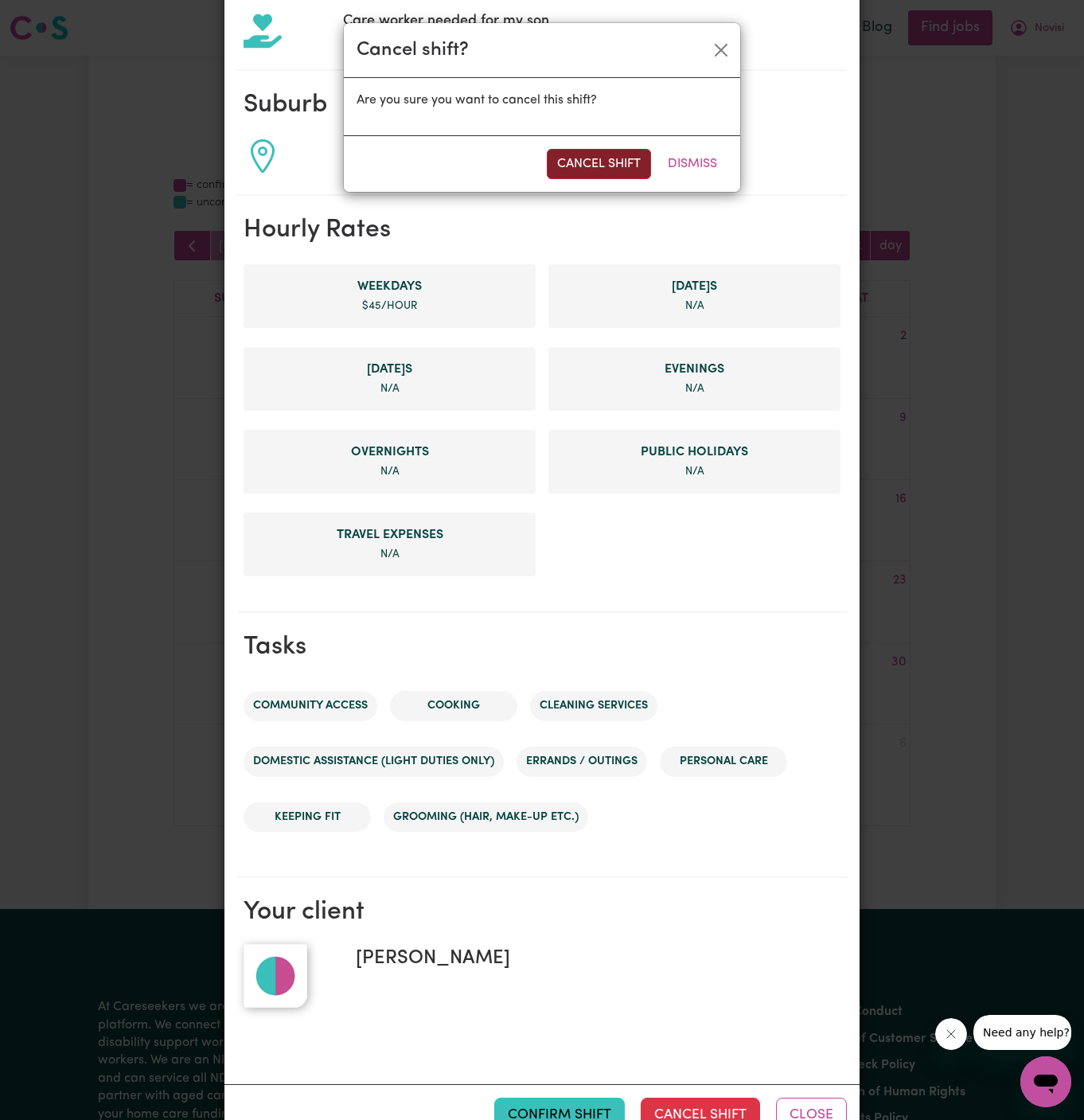
click at [602, 167] on button "Cancel Shift" at bounding box center [598, 164] width 104 height 30
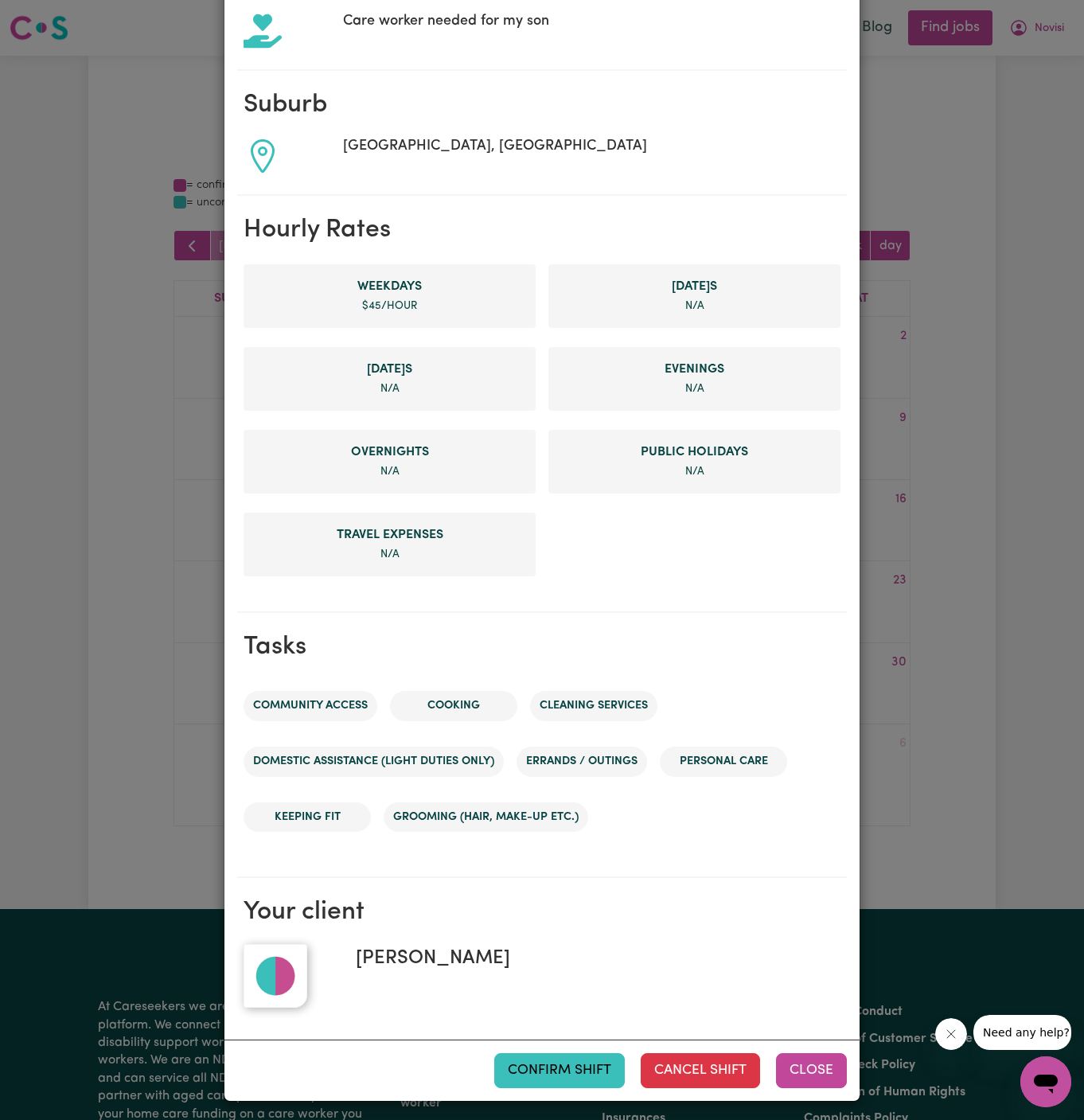
click at [826, 1065] on button "Close" at bounding box center [812, 1070] width 71 height 35
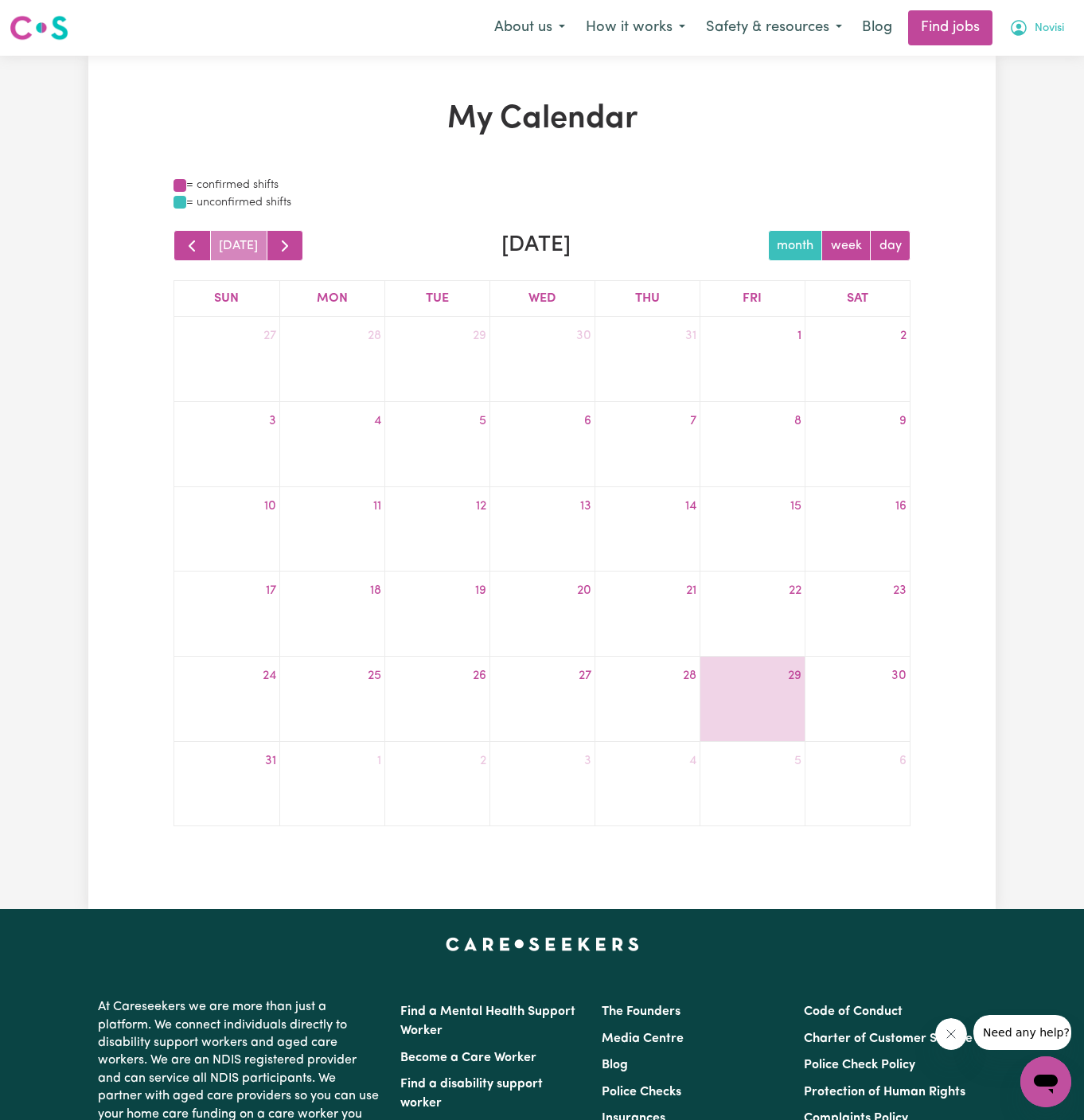
click at [1050, 34] on span "Novisi" at bounding box center [1048, 29] width 30 height 18
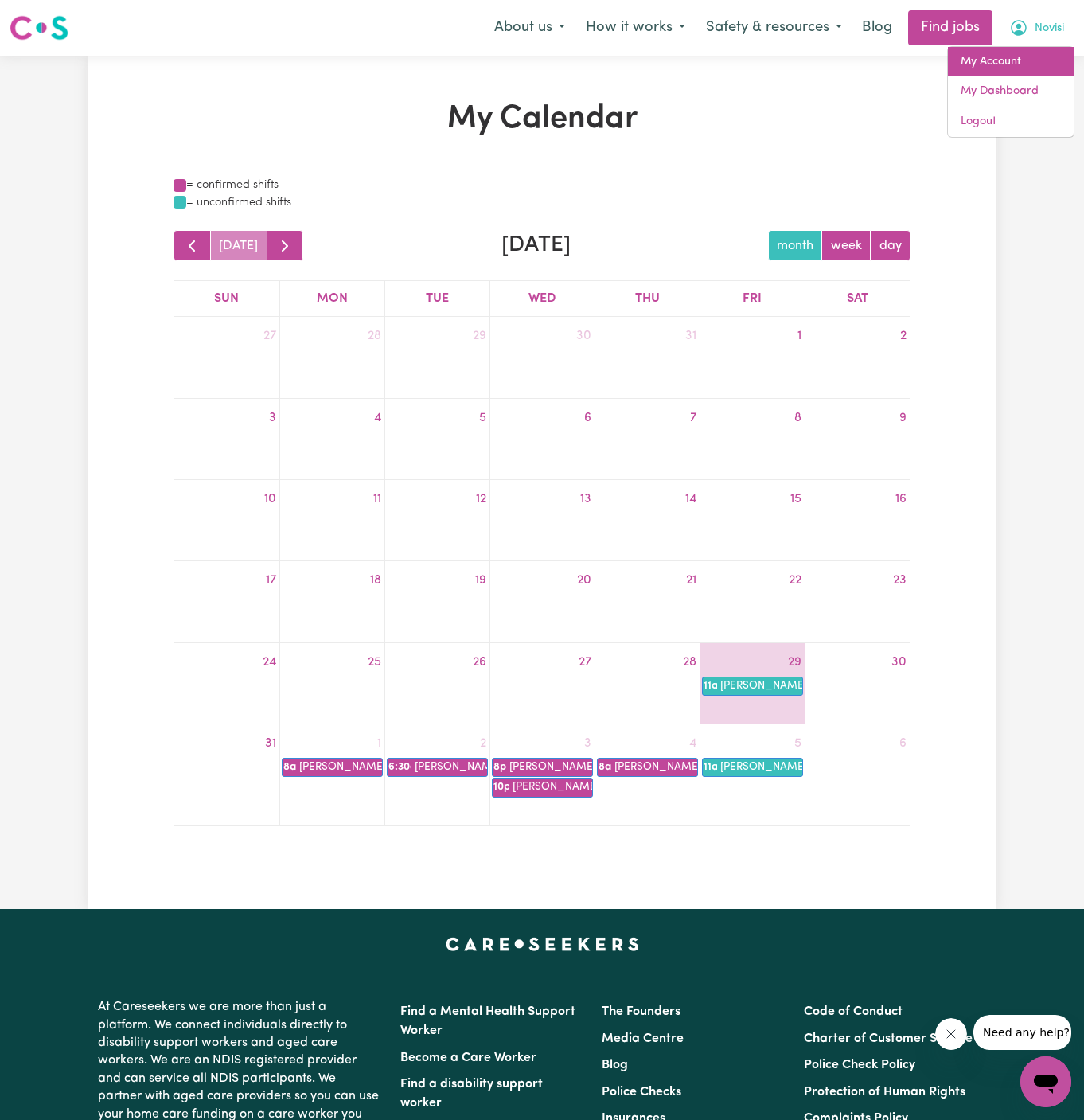
click at [1011, 60] on link "My Account" at bounding box center [1010, 62] width 126 height 30
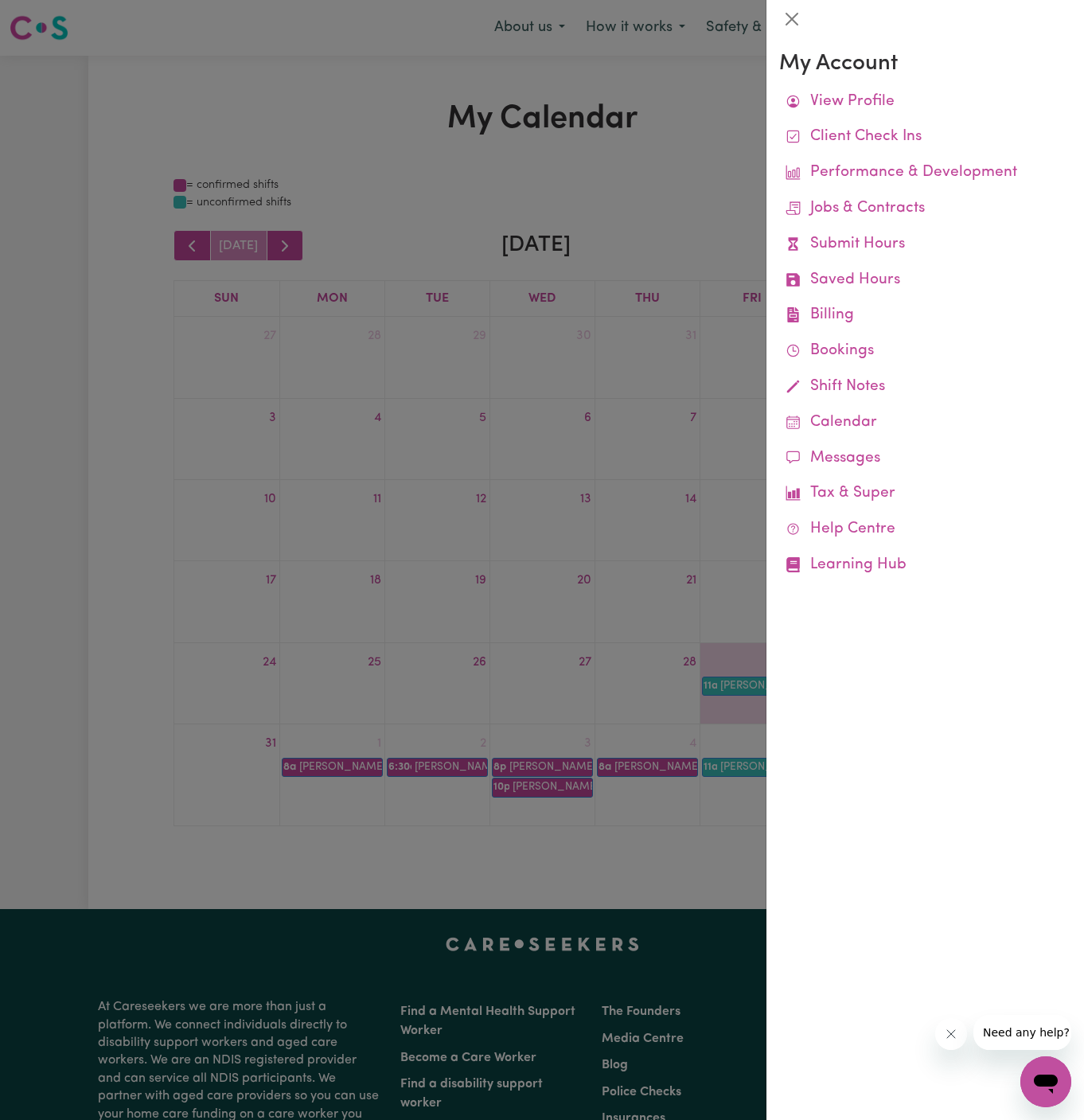
click at [646, 374] on div at bounding box center [542, 560] width 1084 height 1120
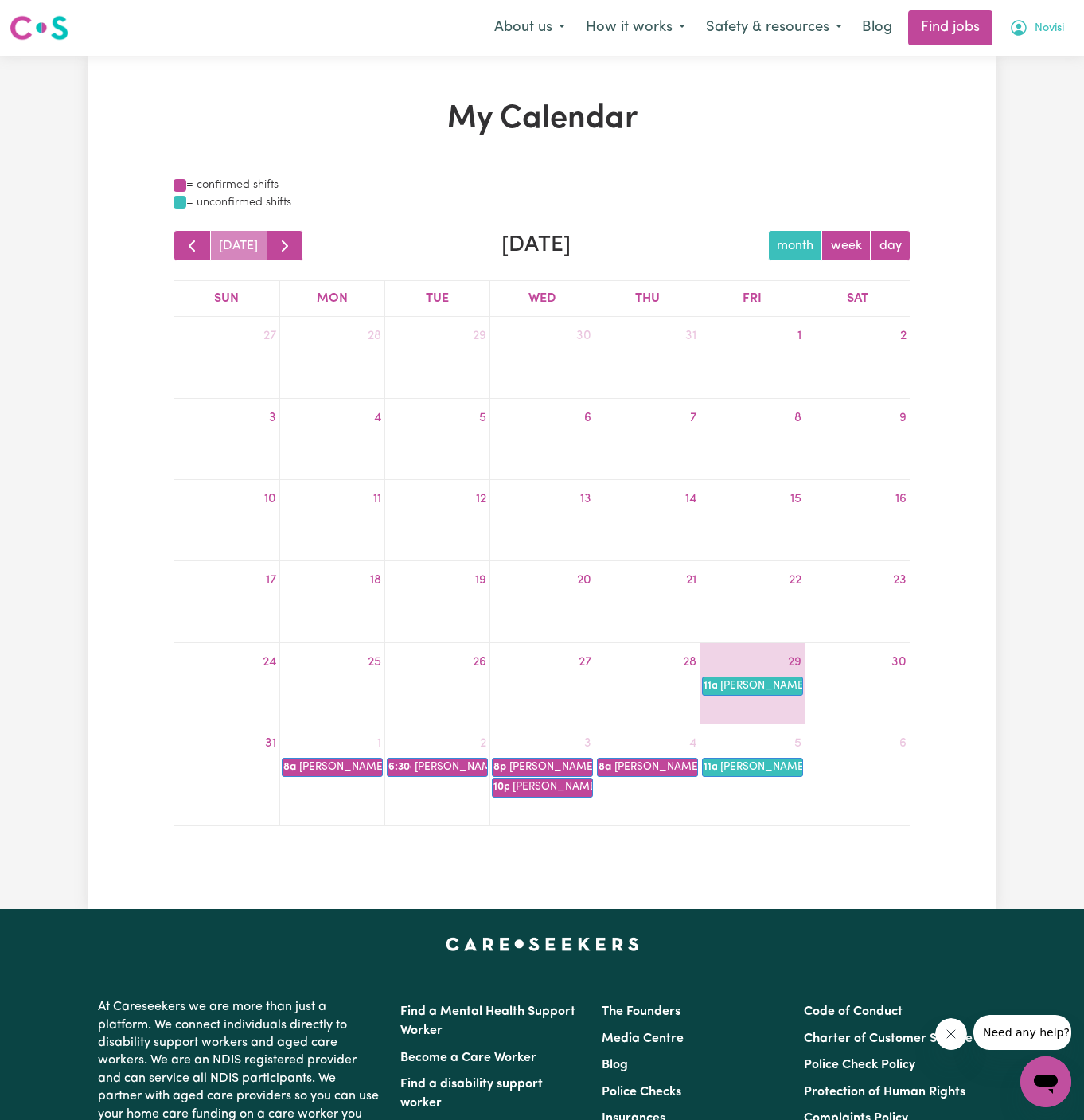
click at [1038, 23] on span "Novisi" at bounding box center [1048, 29] width 30 height 18
click at [1039, 58] on link "My Account" at bounding box center [1010, 62] width 126 height 30
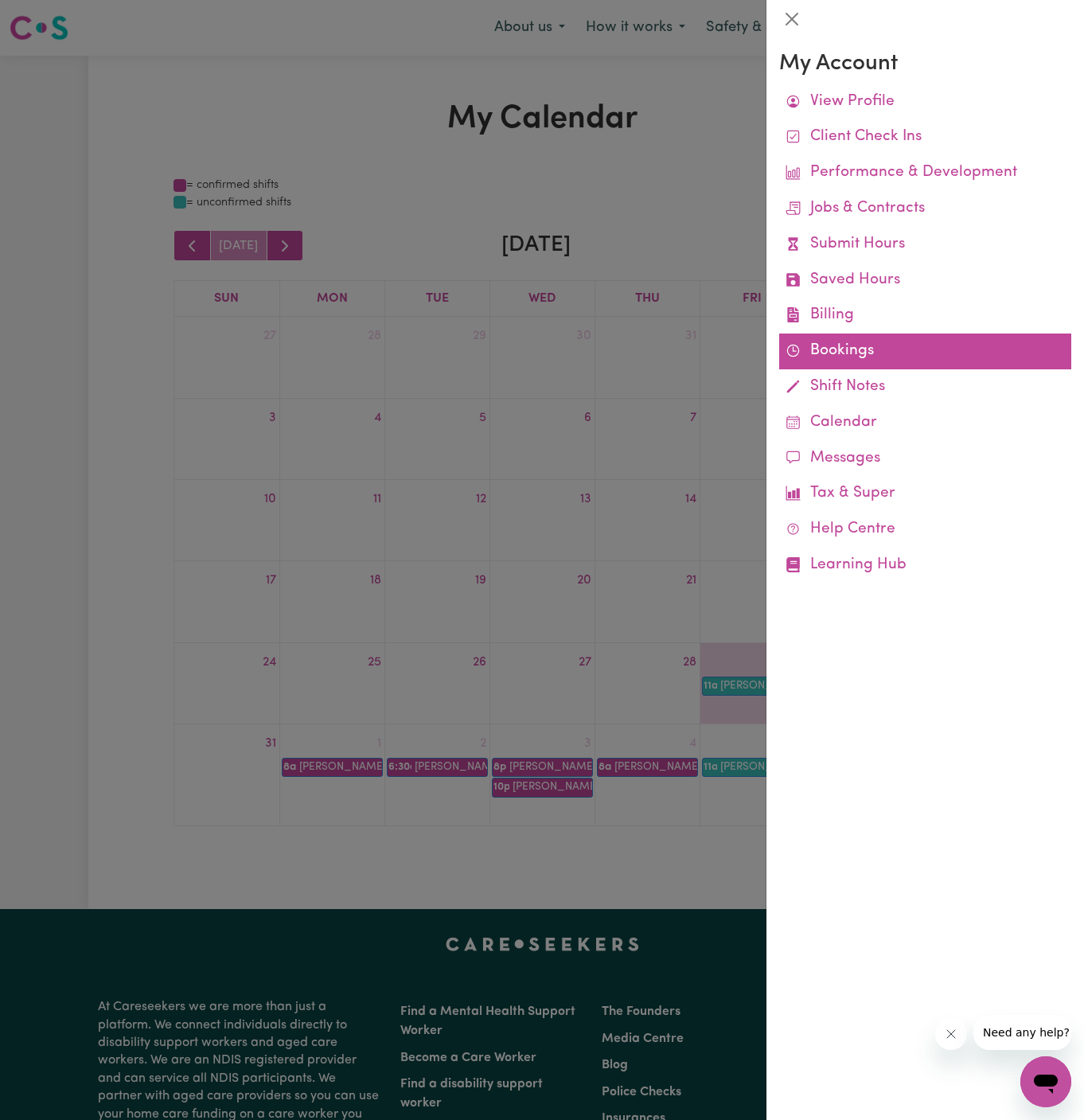
click at [837, 344] on link "Bookings" at bounding box center [925, 351] width 292 height 36
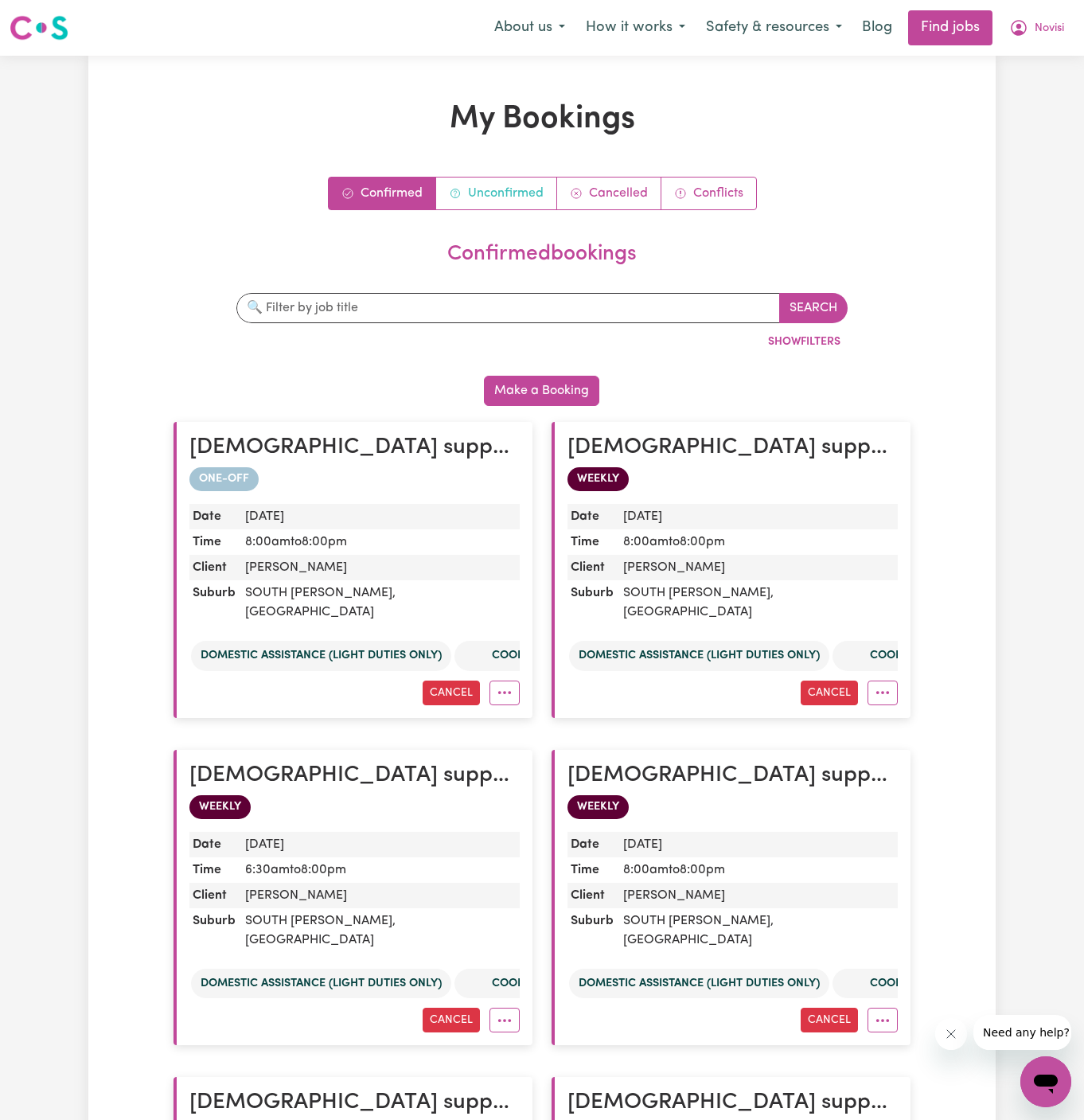
click at [518, 182] on link "Unconfirmed" at bounding box center [496, 194] width 121 height 32
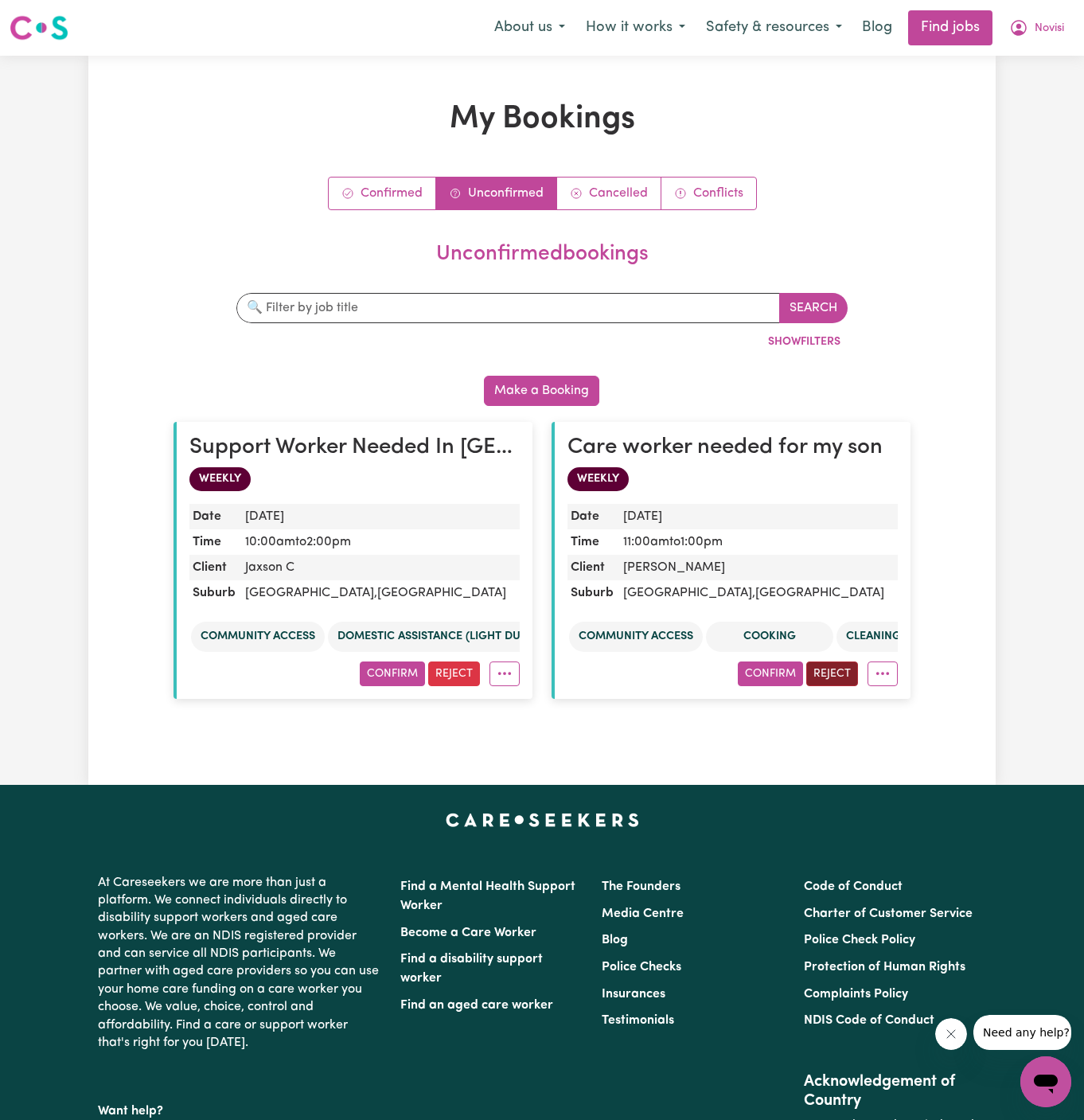
click at [839, 671] on button "Reject" at bounding box center [831, 673] width 52 height 25
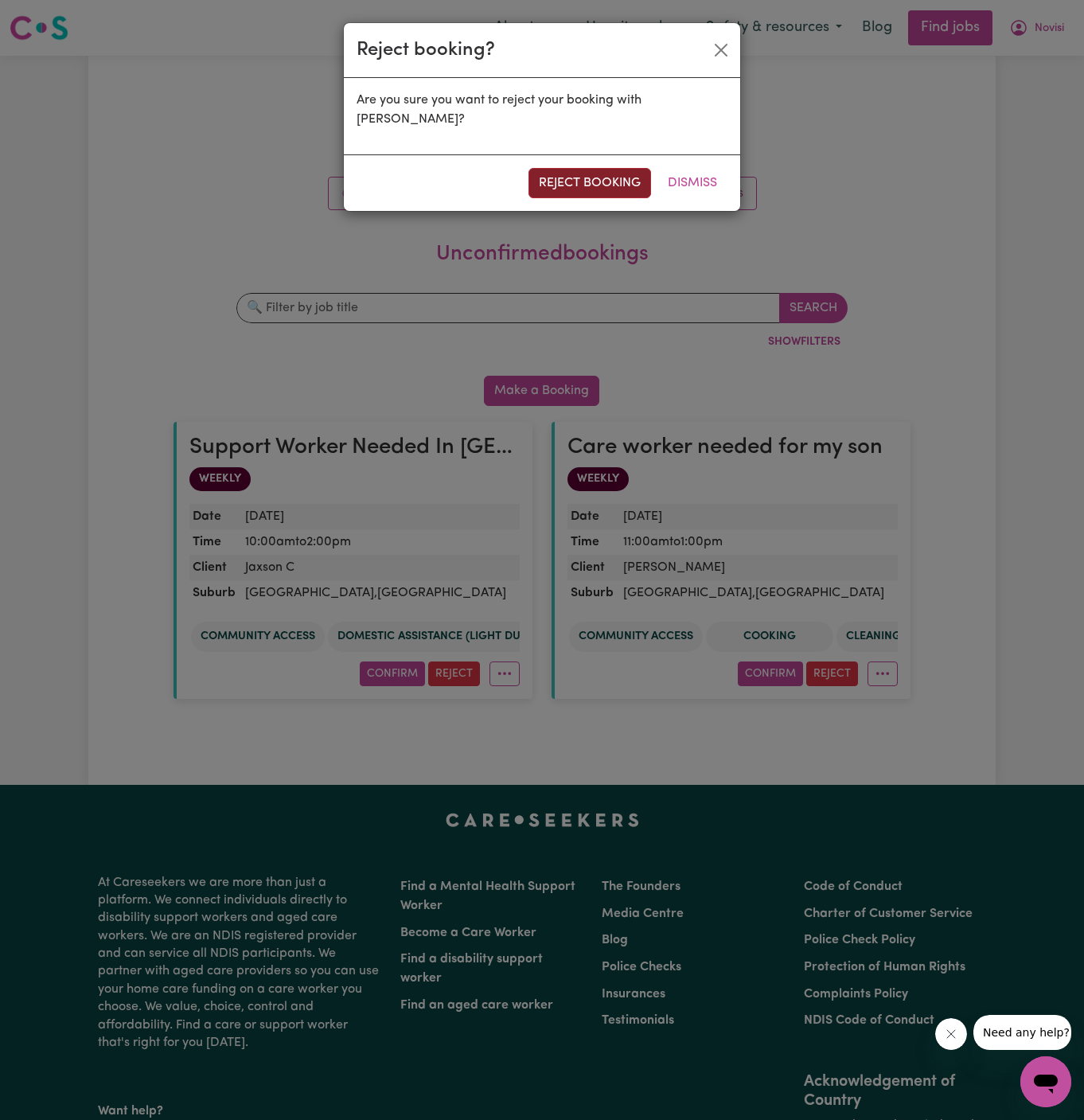
click at [603, 169] on button "reject booking" at bounding box center [589, 183] width 123 height 30
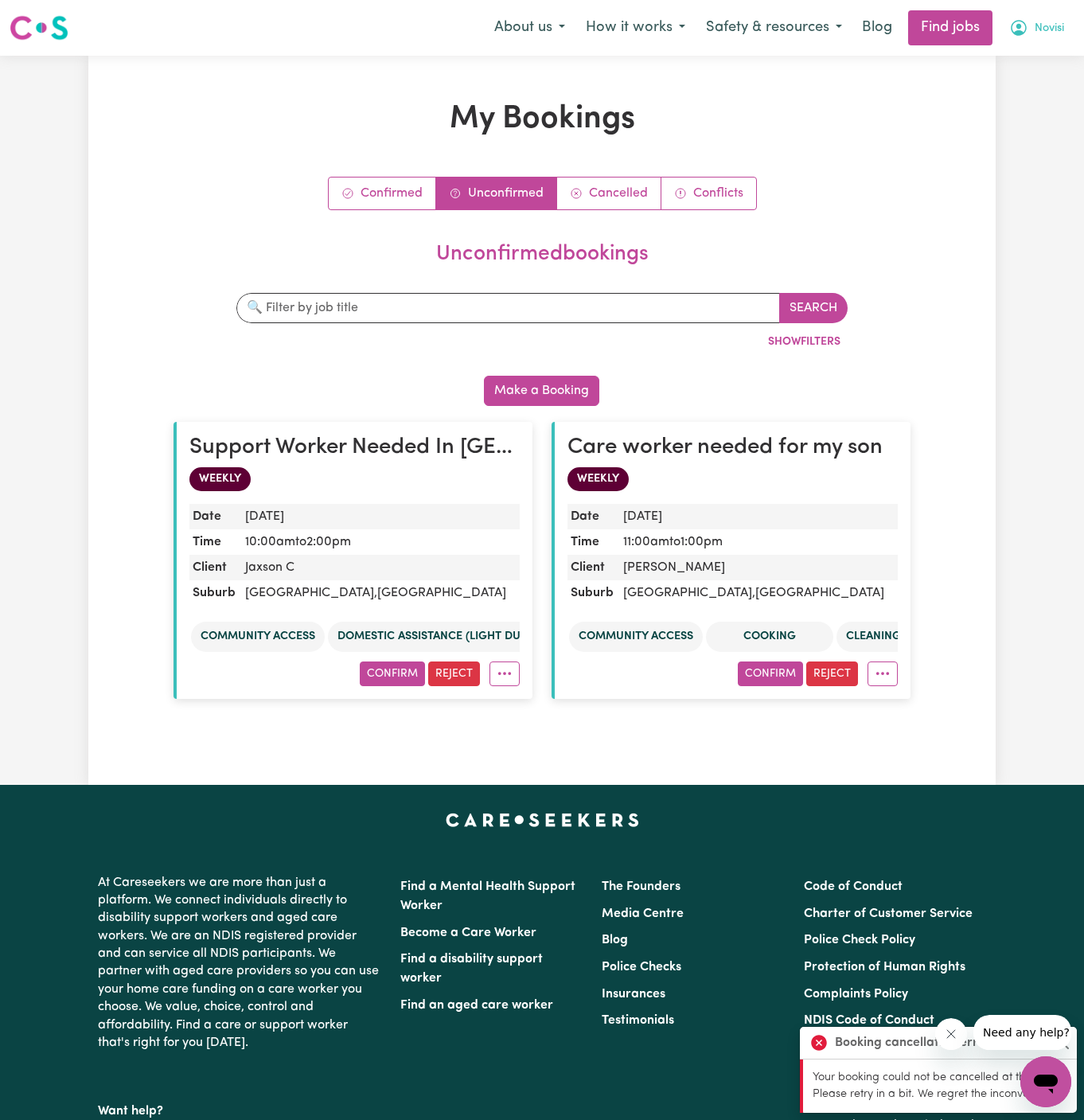
click at [1042, 24] on span "Novisi" at bounding box center [1048, 29] width 30 height 18
click at [1038, 52] on link "My Account" at bounding box center [1010, 62] width 126 height 30
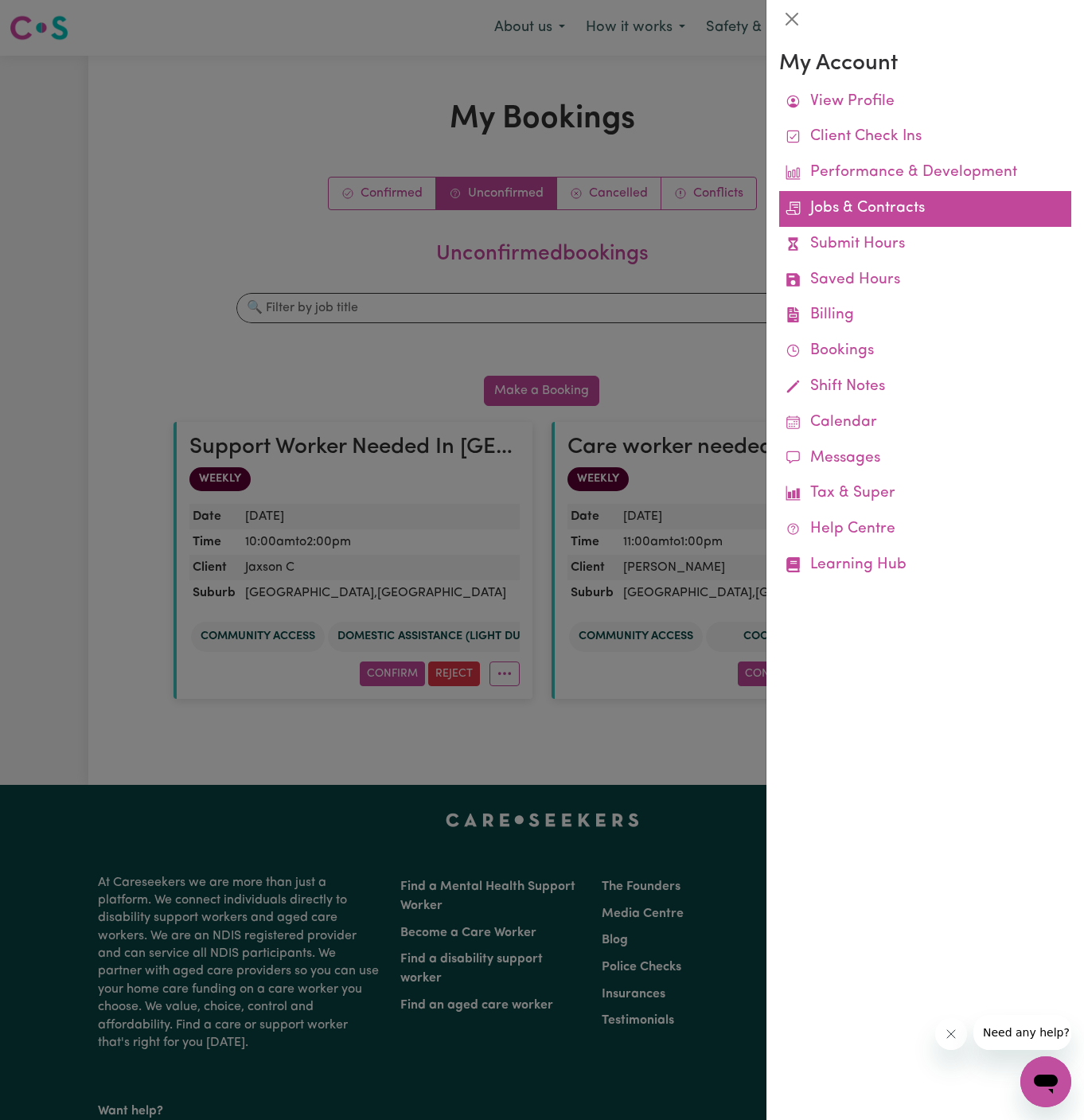
click at [846, 205] on link "Jobs & Contracts" at bounding box center [925, 209] width 292 height 36
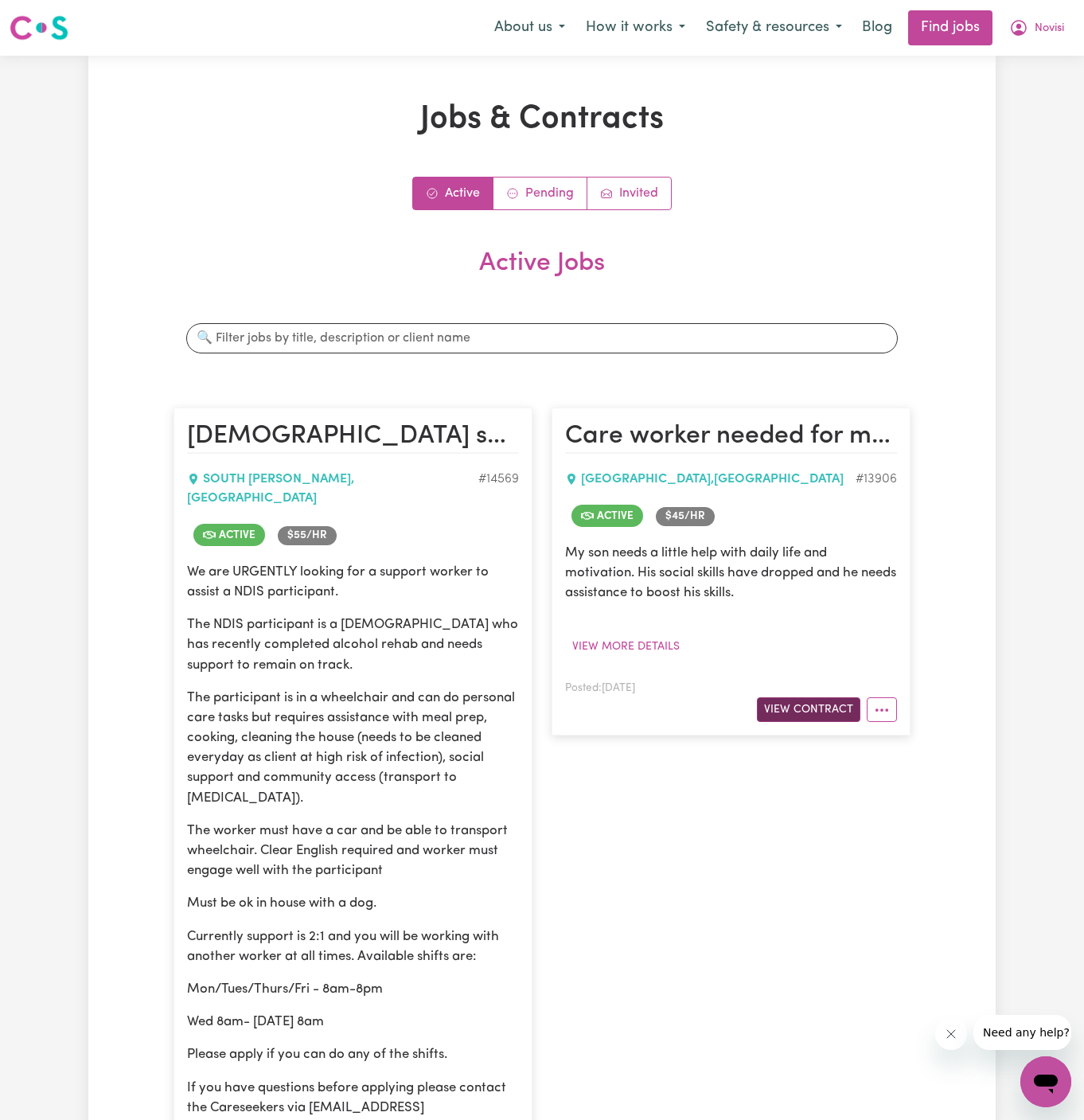
click at [836, 713] on button "View Contract" at bounding box center [808, 709] width 103 height 25
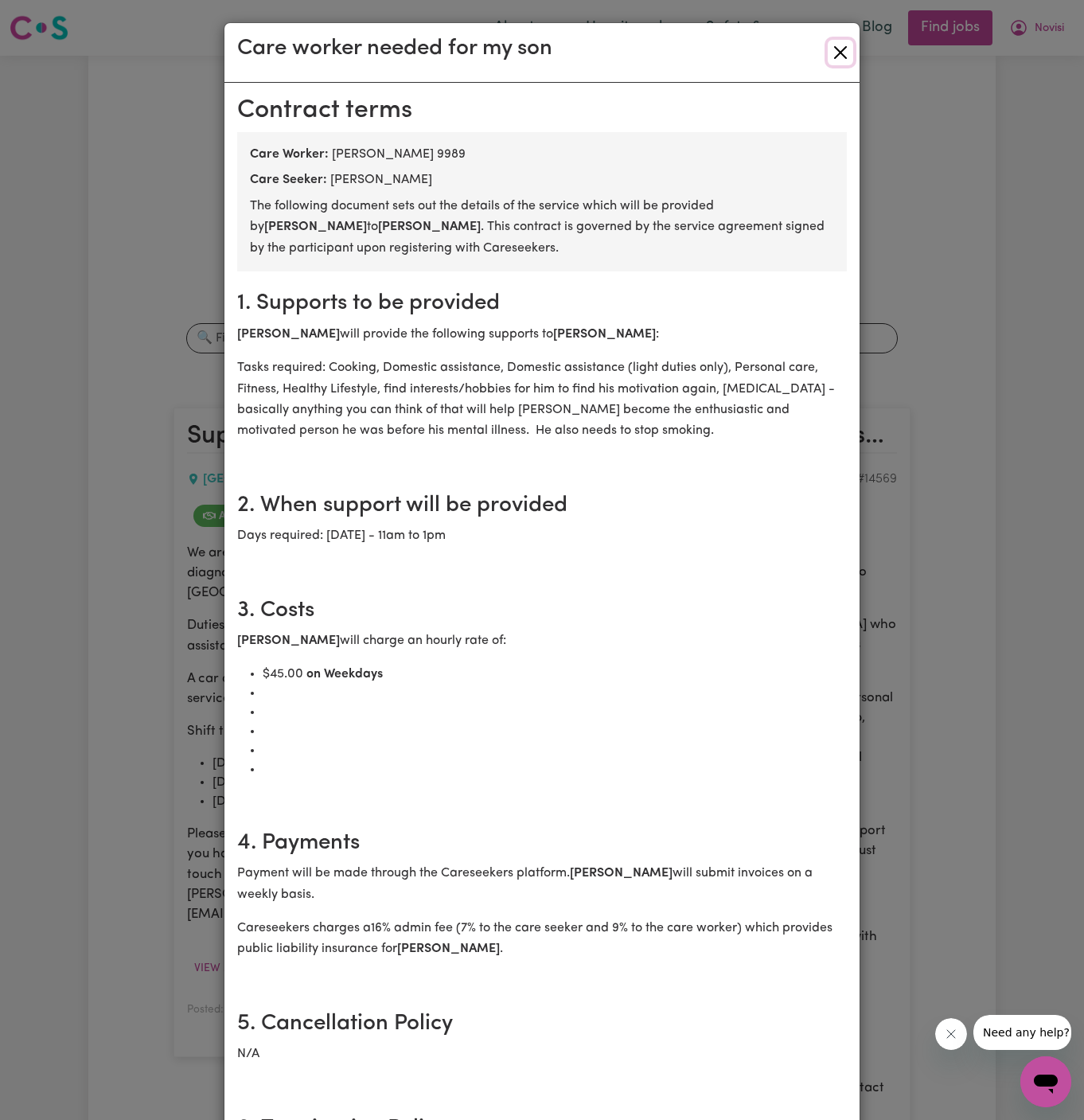
click at [842, 54] on button "Close" at bounding box center [840, 52] width 25 height 25
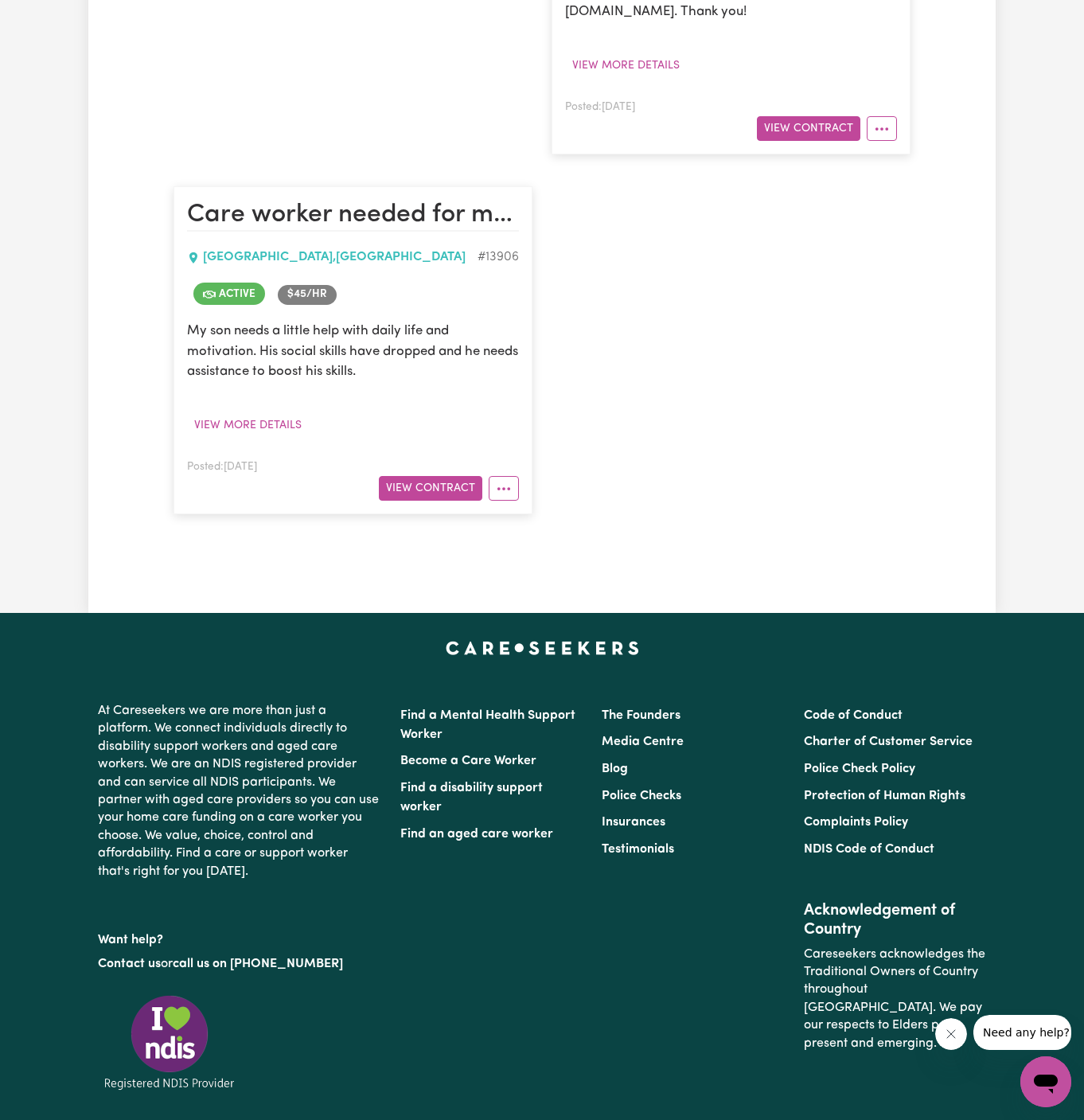
scroll to position [1172, 0]
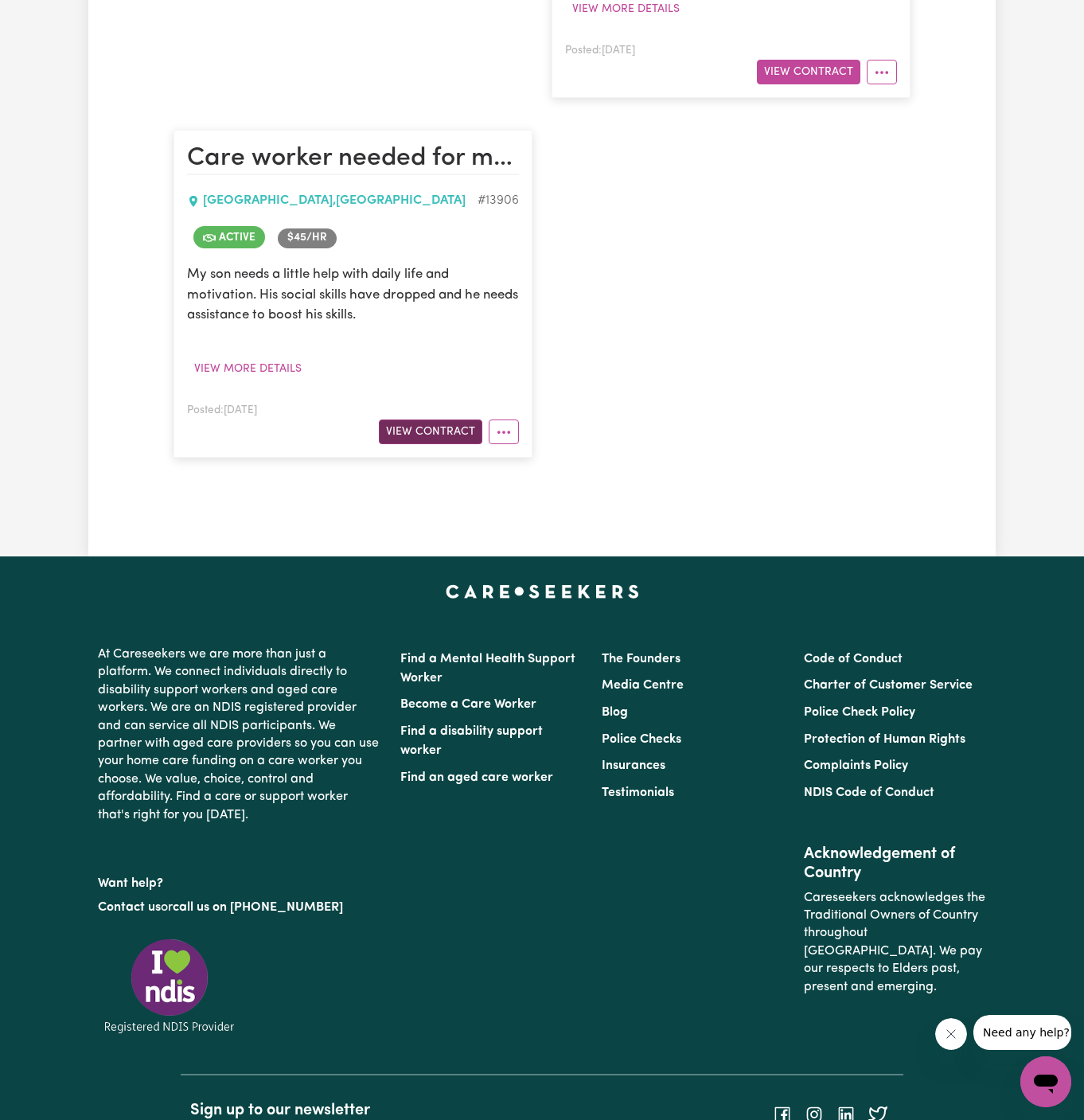
click at [459, 420] on button "View Contract" at bounding box center [431, 432] width 103 height 25
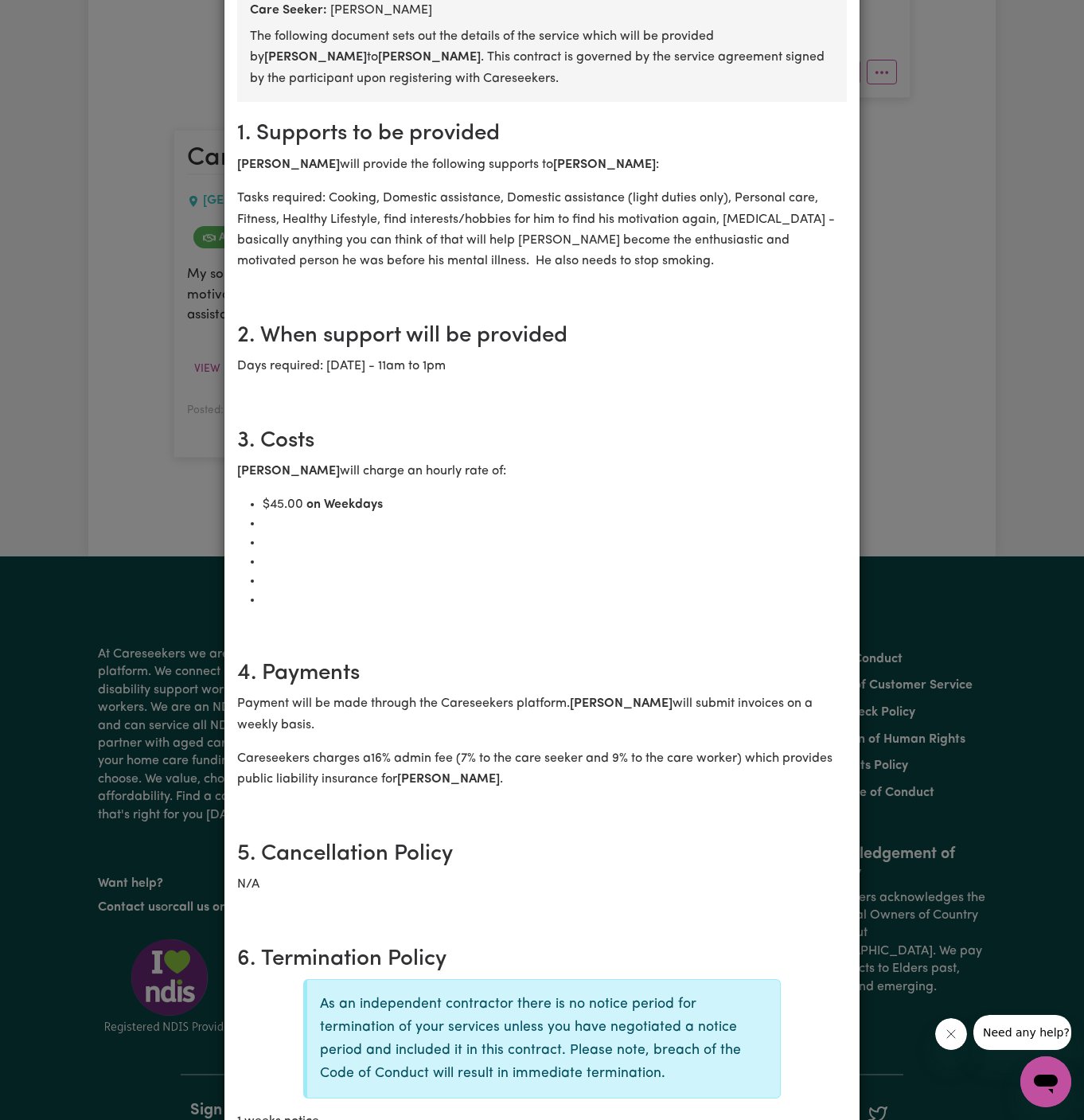
scroll to position [12, 0]
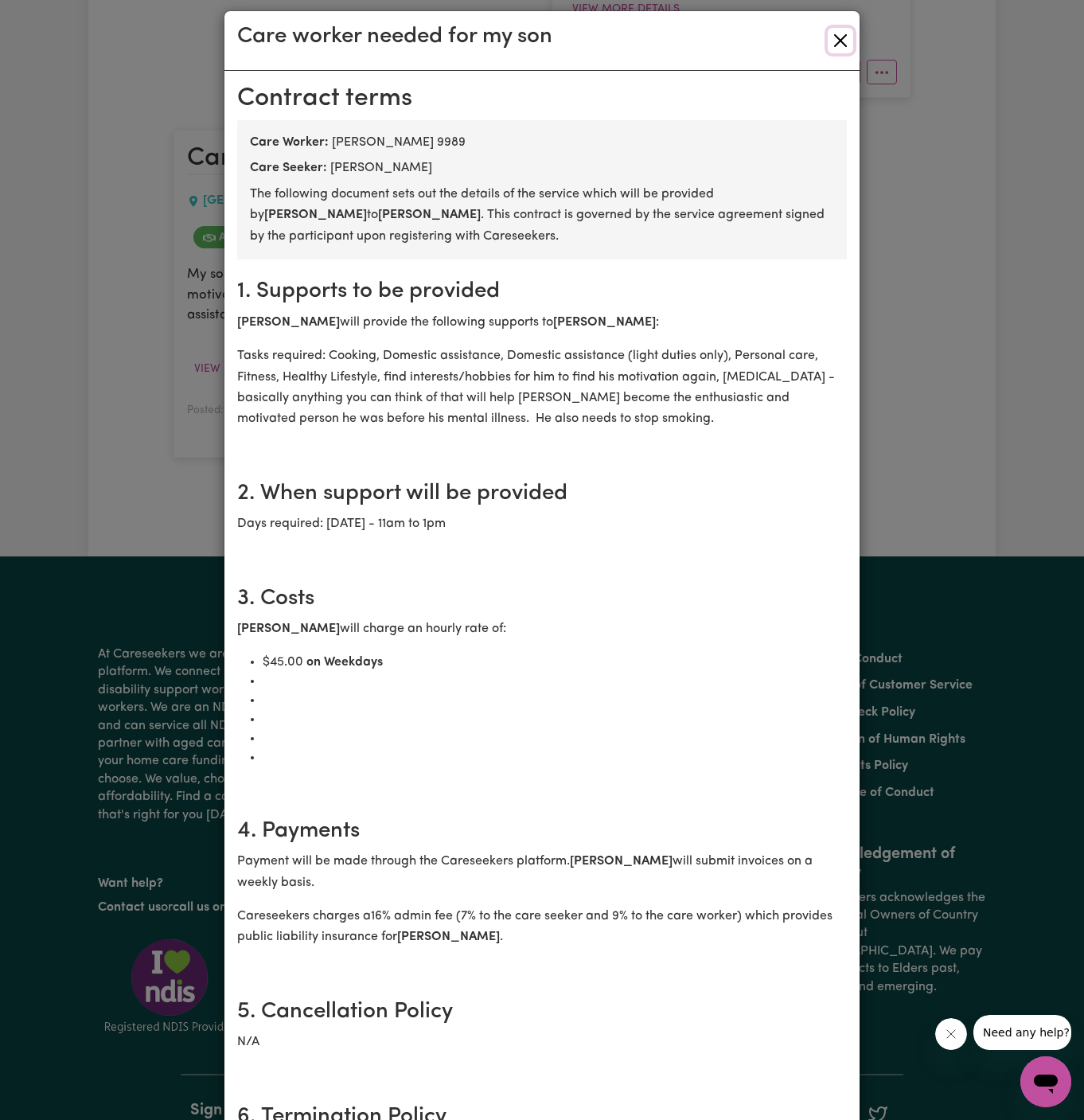
click at [845, 40] on button "Close" at bounding box center [840, 41] width 25 height 25
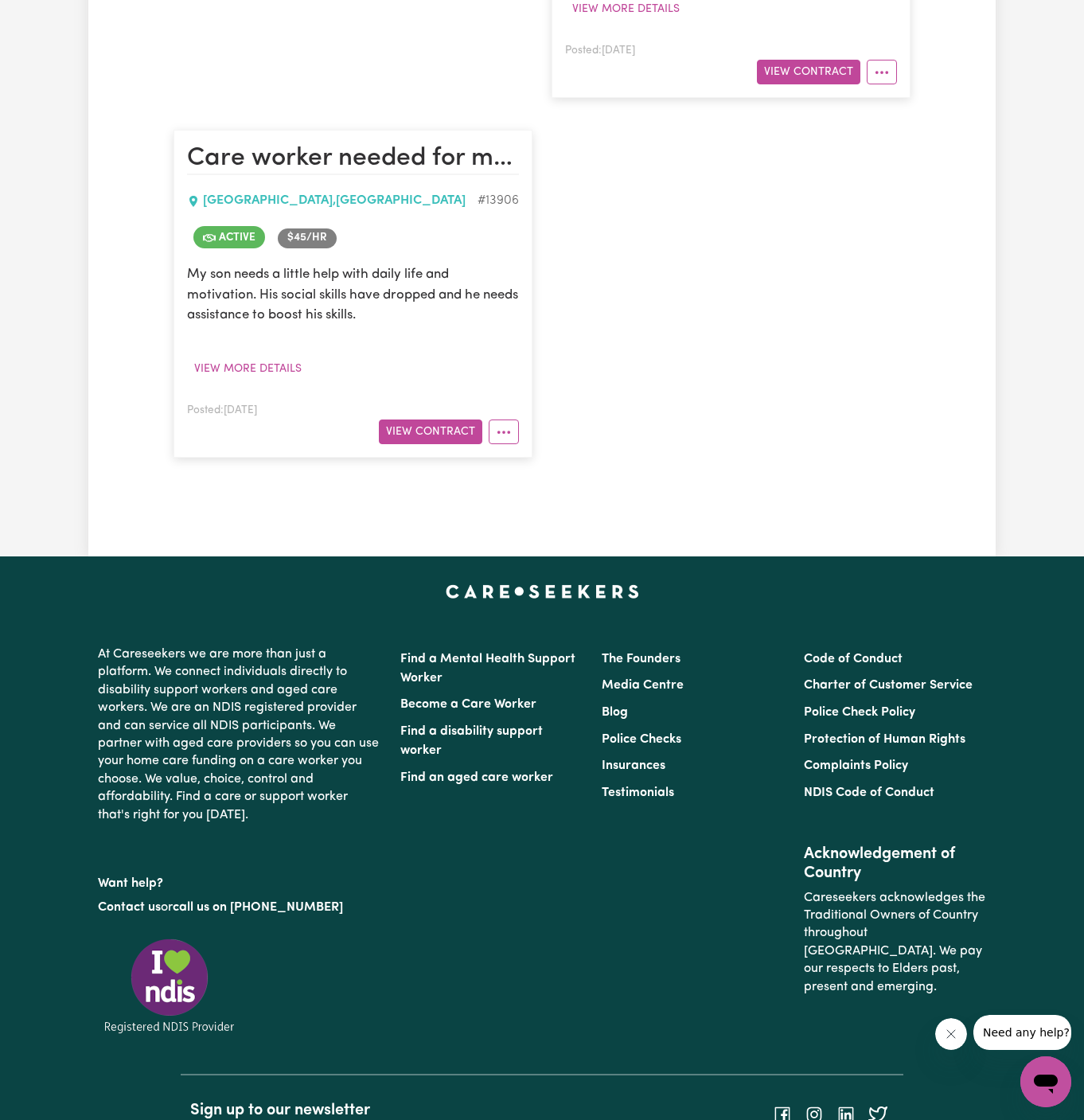
click at [443, 420] on button "View Contract" at bounding box center [431, 432] width 103 height 25
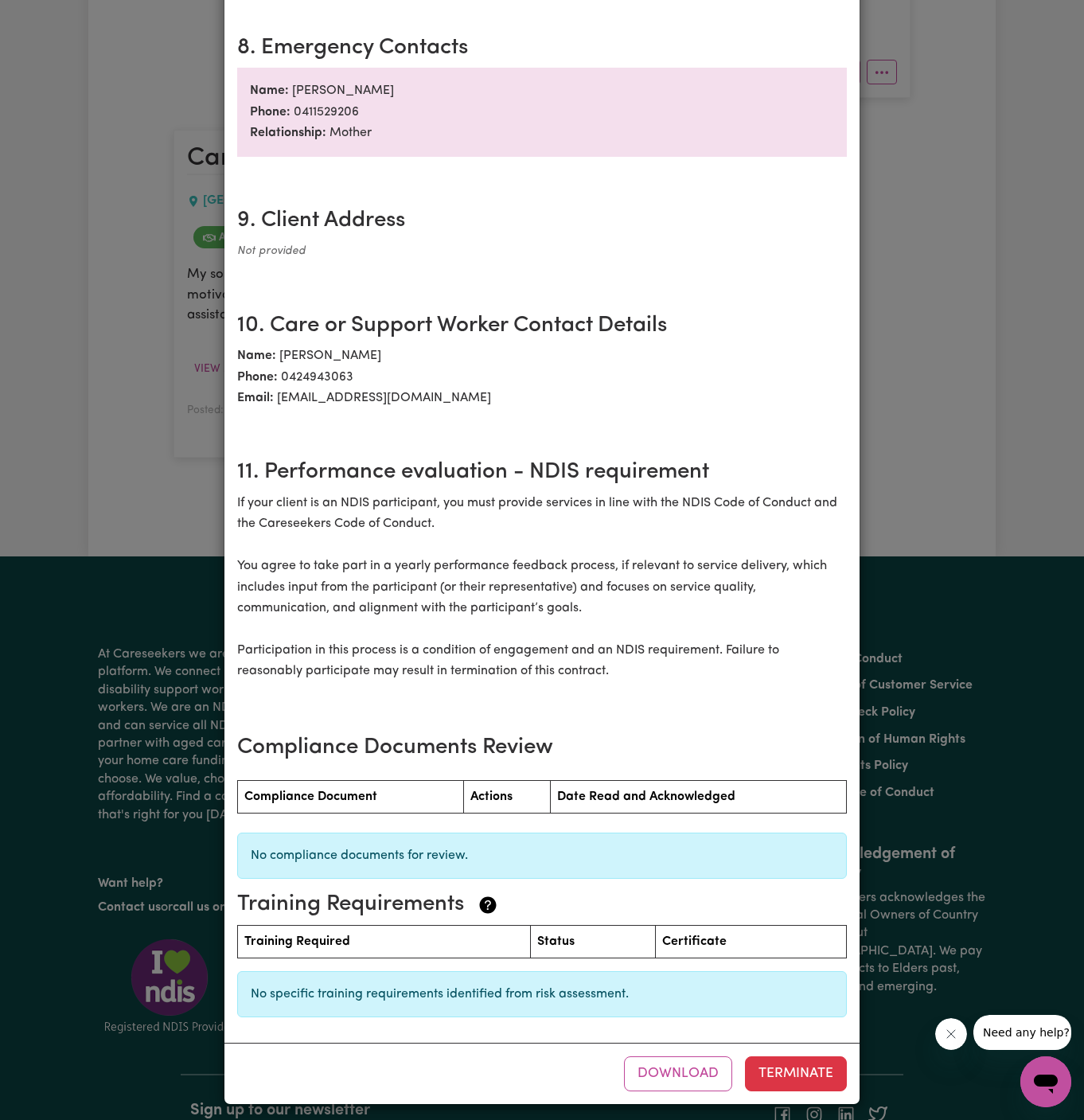
scroll to position [1427, 0]
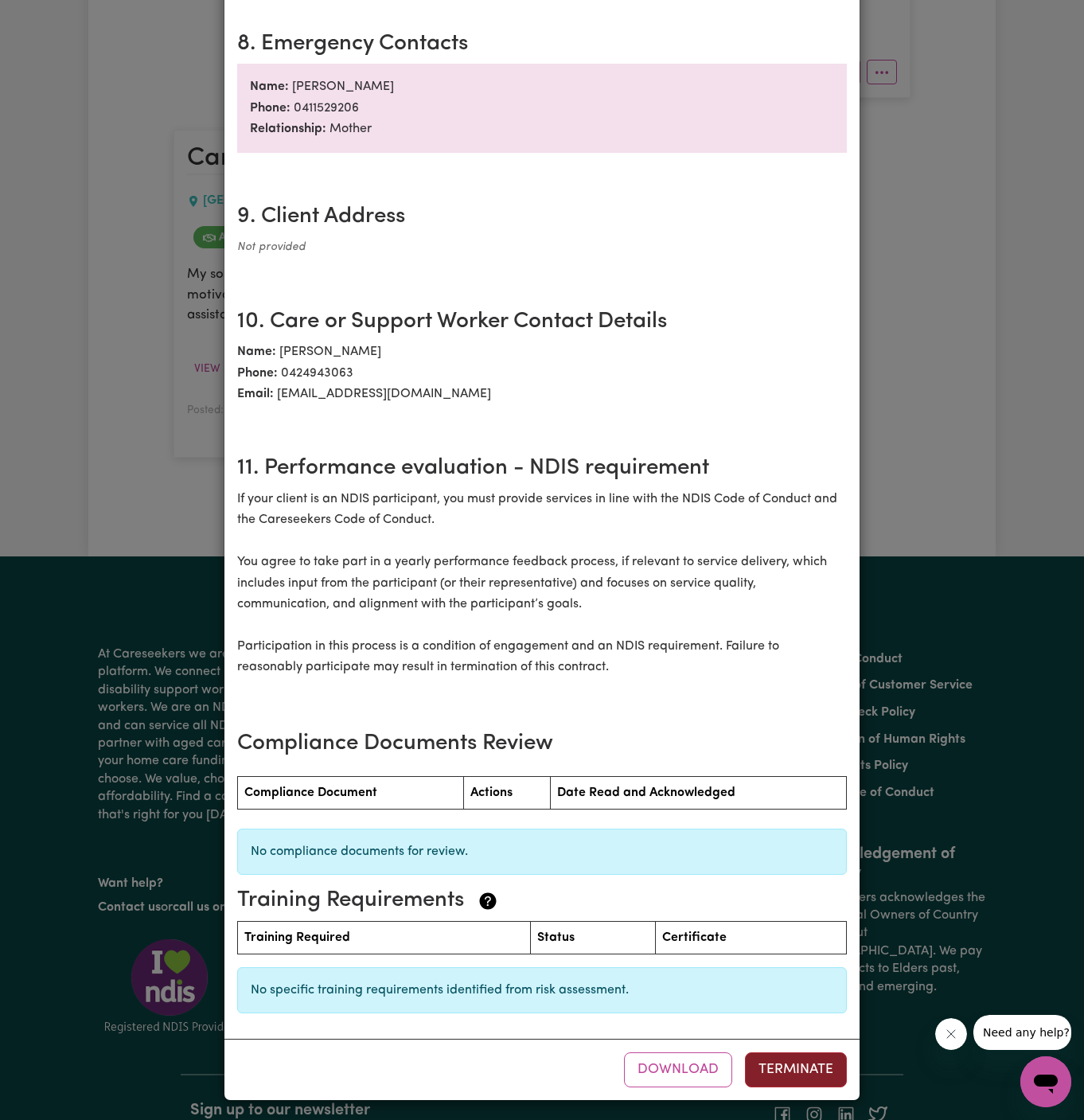
click at [790, 1068] on button "Terminate" at bounding box center [795, 1069] width 102 height 35
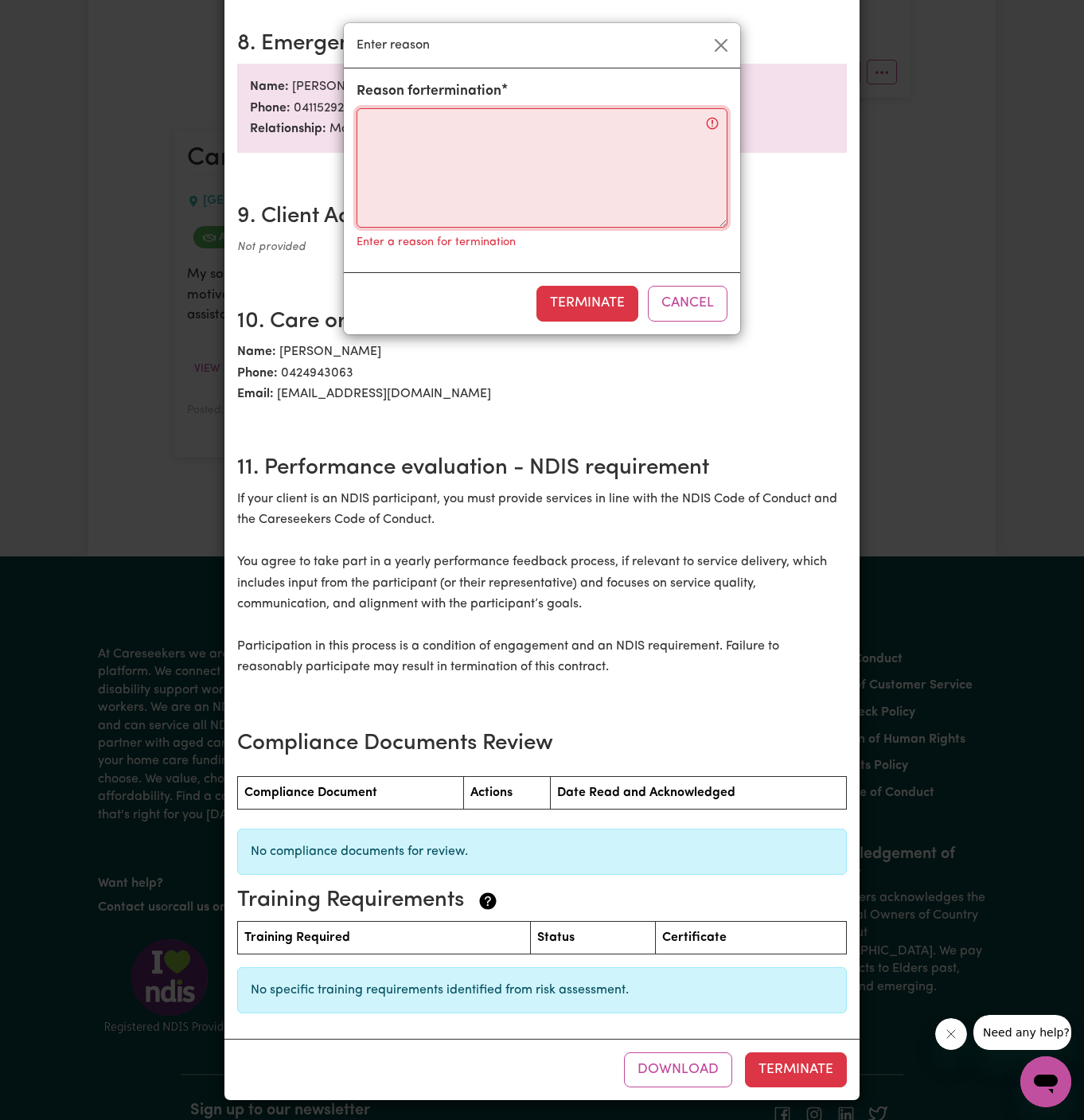
click at [579, 176] on textarea "Reason for termination" at bounding box center [542, 168] width 371 height 119
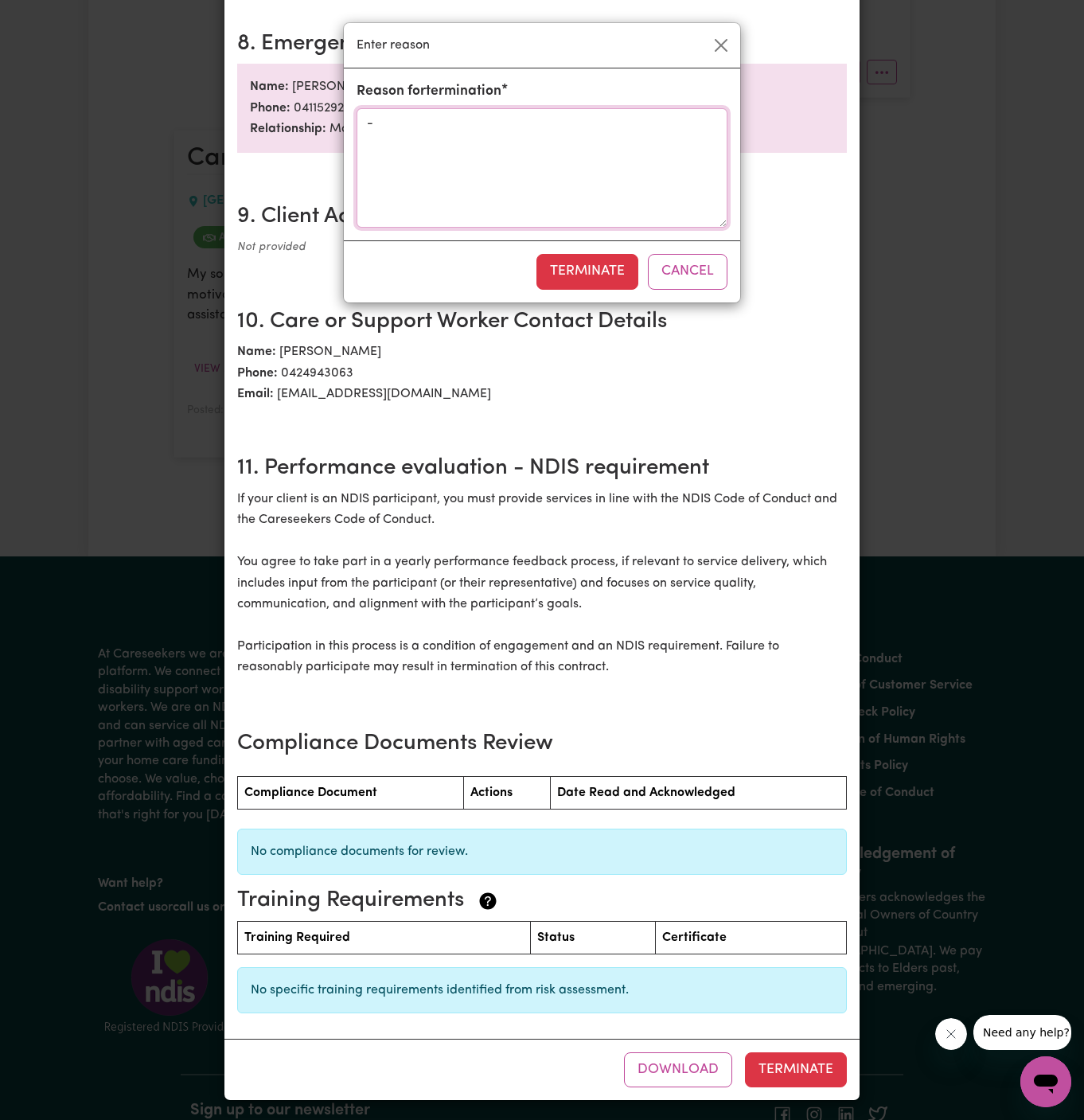
drag, startPoint x: 579, startPoint y: 176, endPoint x: 592, endPoint y: 190, distance: 19.1
click at [581, 176] on textarea "-" at bounding box center [542, 168] width 371 height 119
type textarea "-"
click at [589, 257] on button "Terminate" at bounding box center [587, 271] width 102 height 35
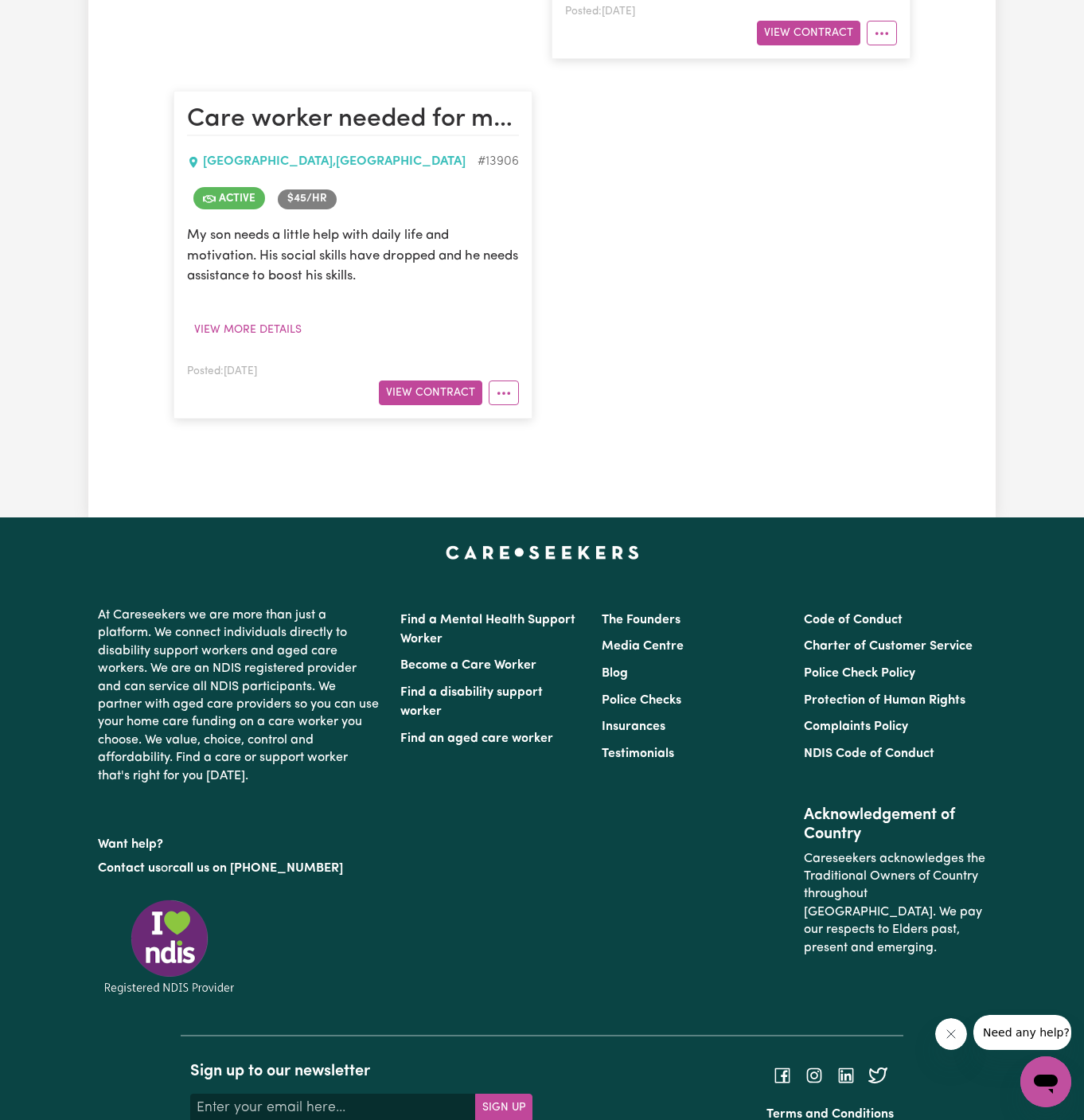
scroll to position [1220, 0]
